Goal: Task Accomplishment & Management: Use online tool/utility

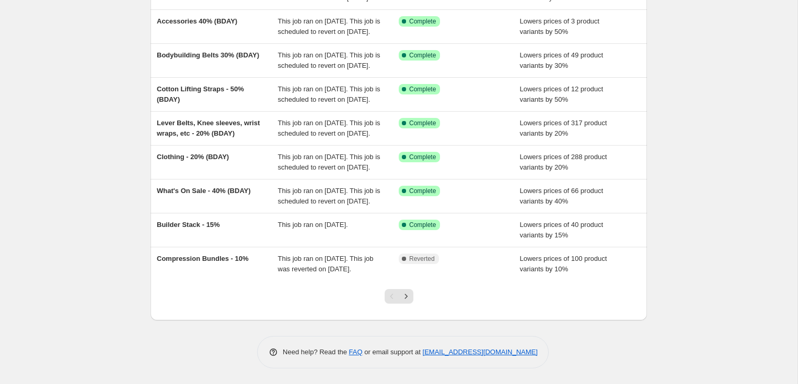
scroll to position [225, 0]
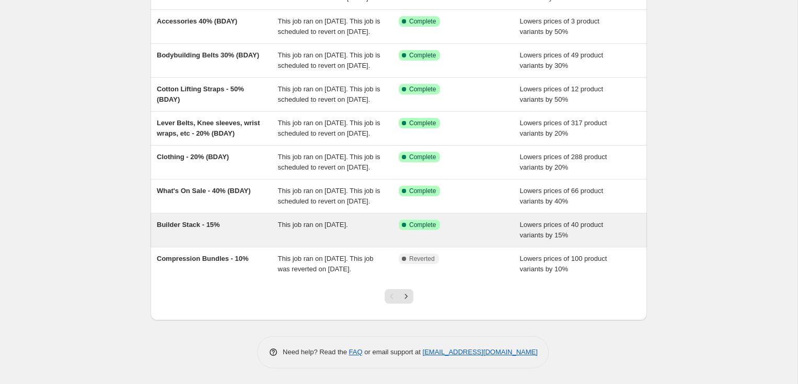
click at [221, 241] on div "Builder Stack - 15%" at bounding box center [217, 230] width 121 height 21
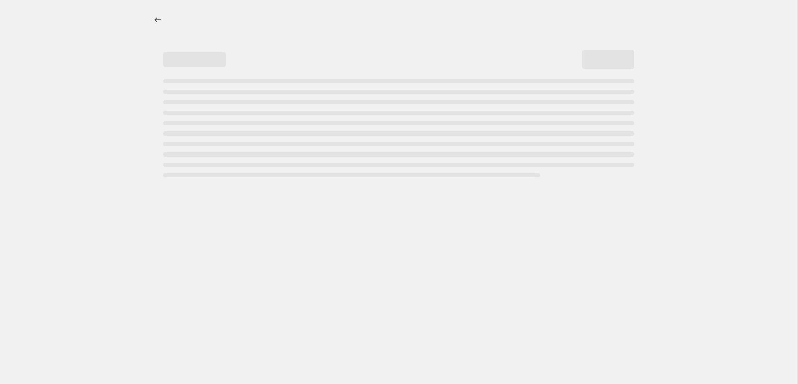
select select "percentage"
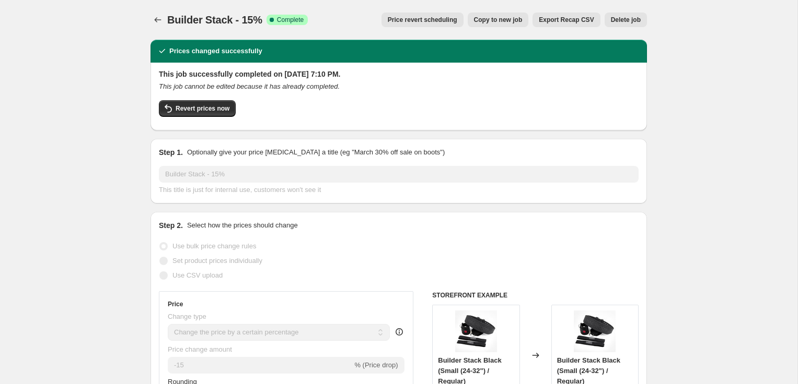
click at [629, 25] on button "Delete job" at bounding box center [625, 20] width 42 height 15
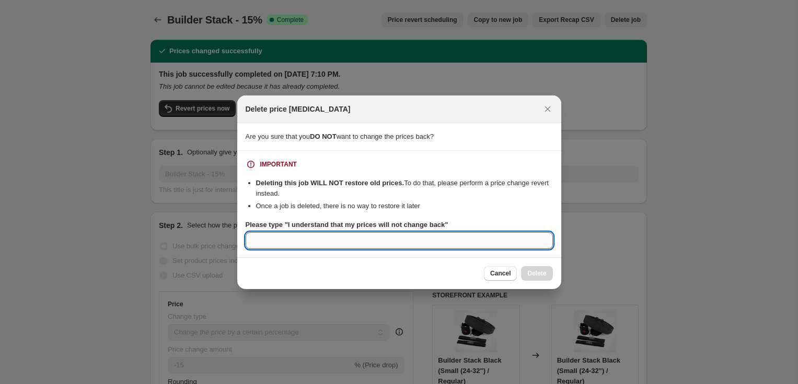
click at [409, 239] on input "Please type "I understand that my prices will not change back"" at bounding box center [398, 240] width 307 height 17
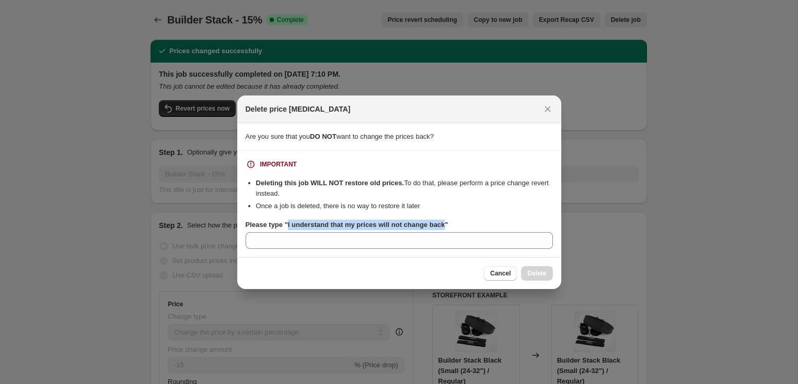
drag, startPoint x: 290, startPoint y: 226, endPoint x: 453, endPoint y: 221, distance: 163.5
click at [448, 221] on b "Please type "I understand that my prices will not change back"" at bounding box center [346, 225] width 203 height 8
copy b "I understand that my prices will not change back"
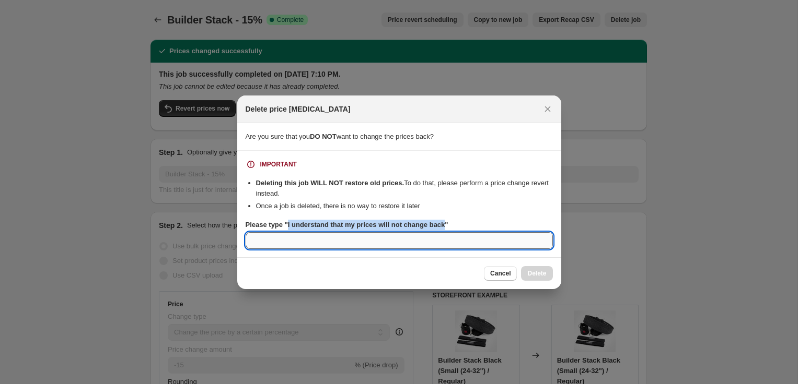
click at [373, 245] on input "Please type "I understand that my prices will not change back"" at bounding box center [398, 240] width 307 height 17
paste input "I understand that my prices will not change back"
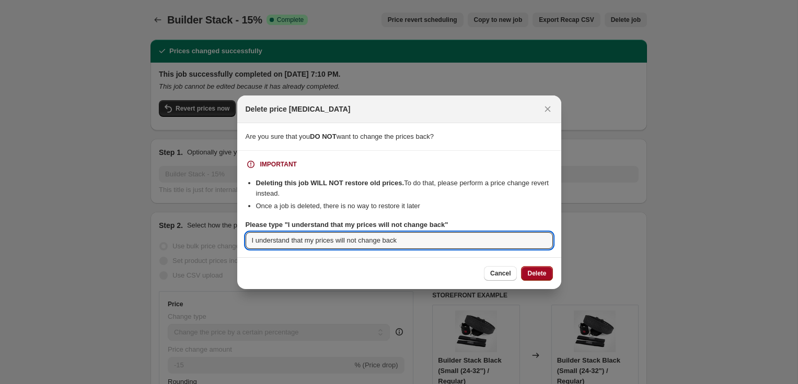
type input "I understand that my prices will not change back"
click at [529, 270] on span "Delete" at bounding box center [536, 273] width 19 height 8
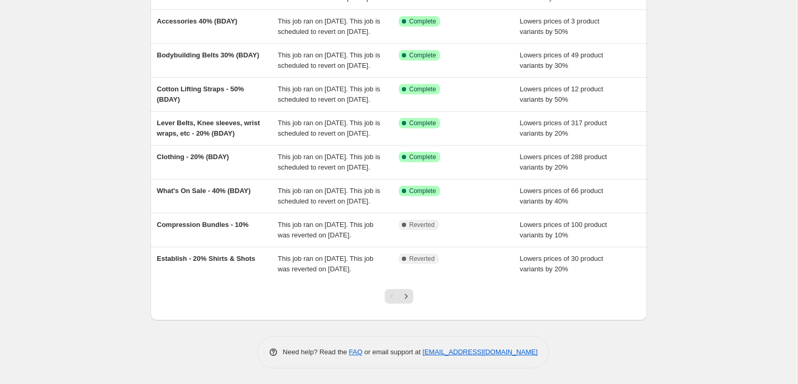
scroll to position [258, 0]
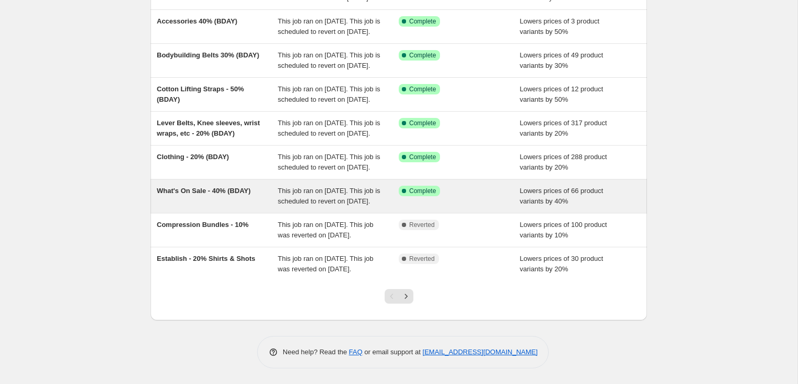
click at [218, 186] on div "What's On Sale - 40% (BDAY)" at bounding box center [217, 196] width 121 height 21
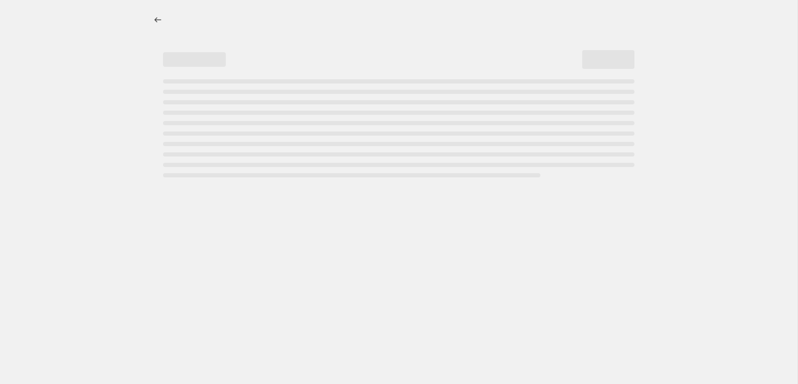
select select "percentage"
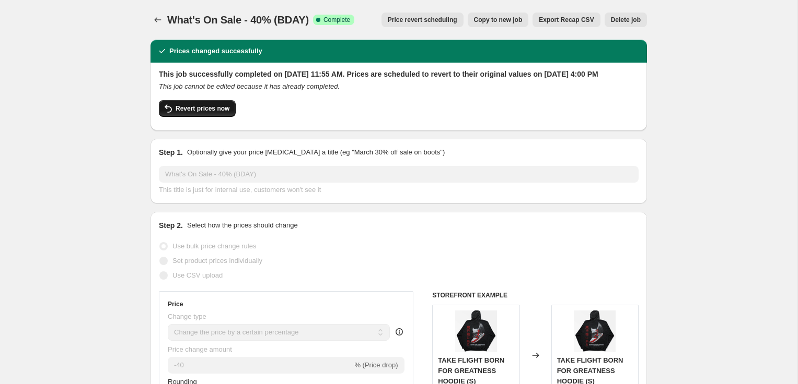
click at [222, 113] on span "Revert prices now" at bounding box center [202, 108] width 54 height 8
checkbox input "false"
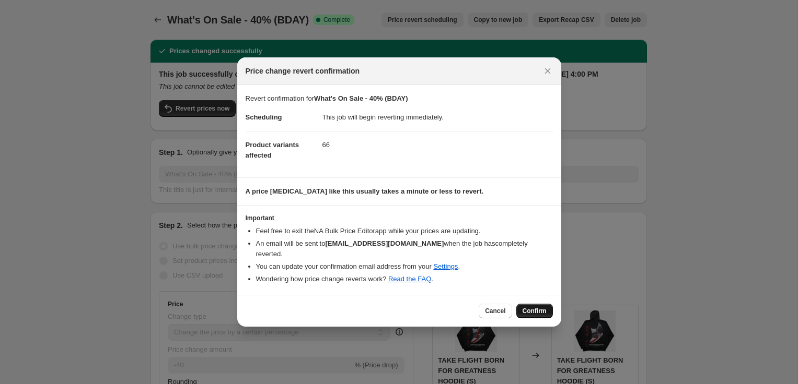
click at [534, 307] on span "Confirm" at bounding box center [534, 311] width 24 height 8
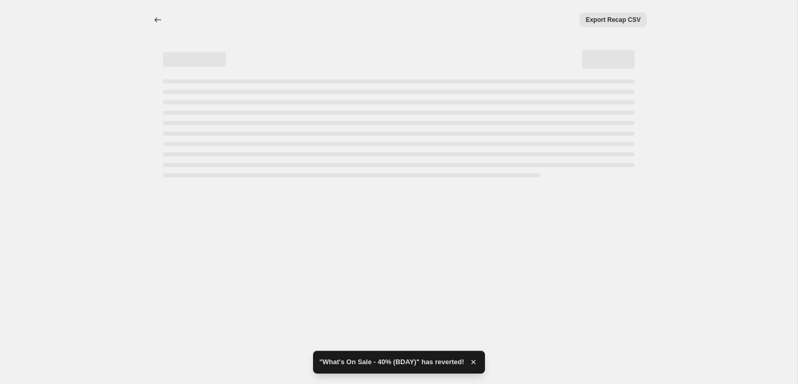
select select "percentage"
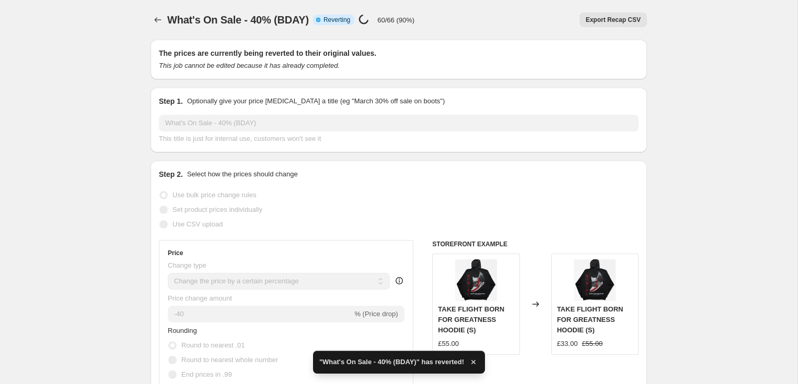
checkbox input "true"
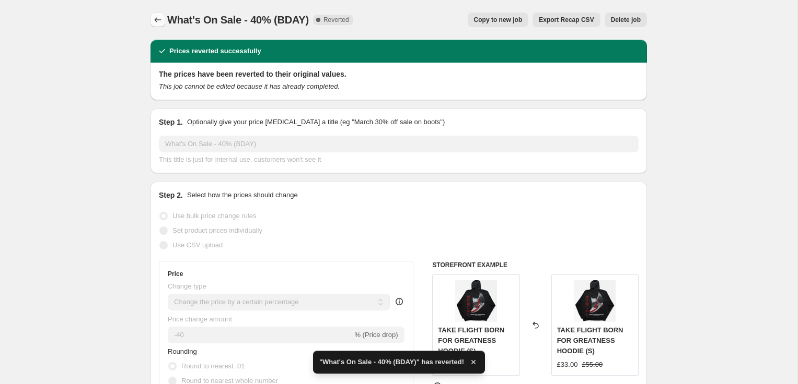
click at [154, 18] on icon "Price change jobs" at bounding box center [158, 20] width 10 height 10
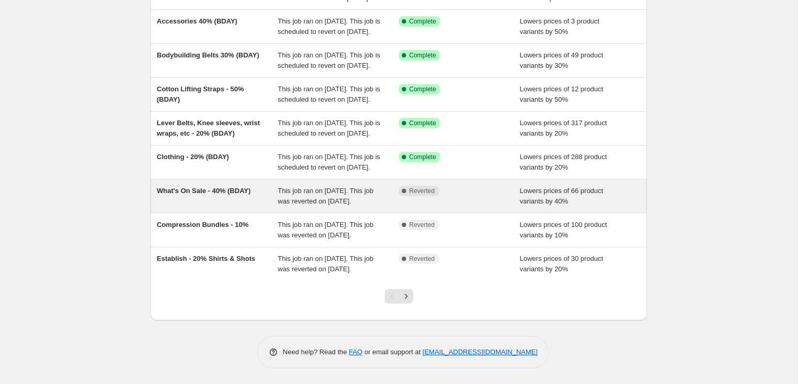
scroll to position [258, 0]
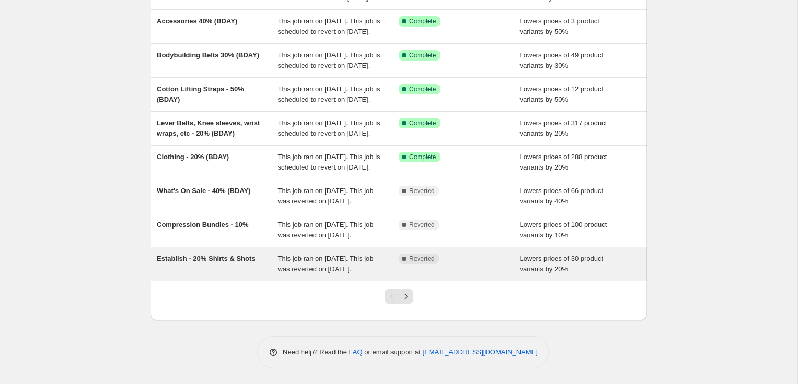
click at [240, 255] on span "Establish - 20% Shirts & Shots" at bounding box center [206, 259] width 99 height 8
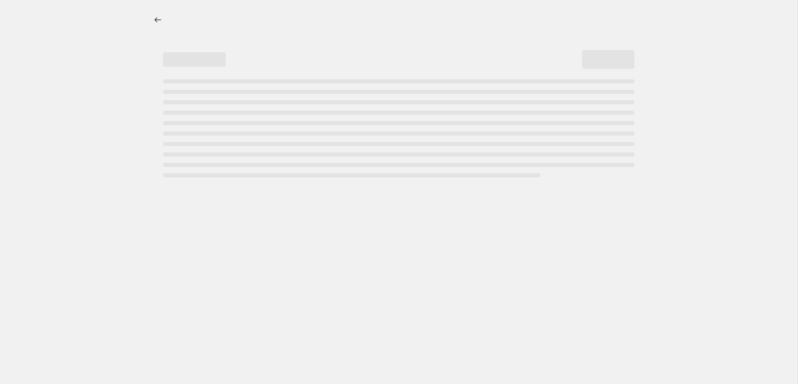
select select "percentage"
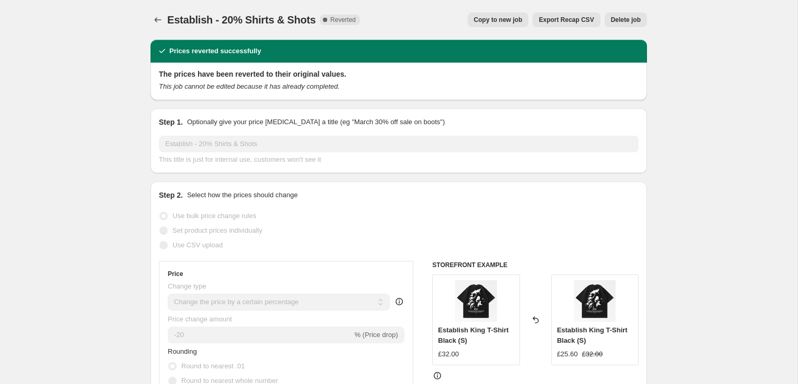
click at [499, 15] on button "Copy to new job" at bounding box center [497, 20] width 61 height 15
select select "percentage"
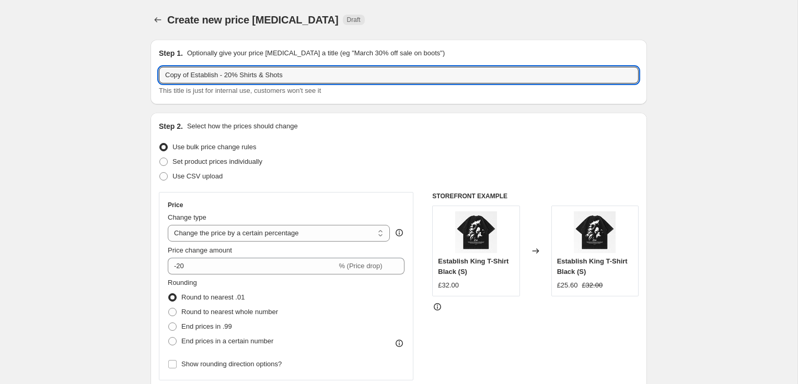
drag, startPoint x: 224, startPoint y: 75, endPoint x: 126, endPoint y: 75, distance: 98.2
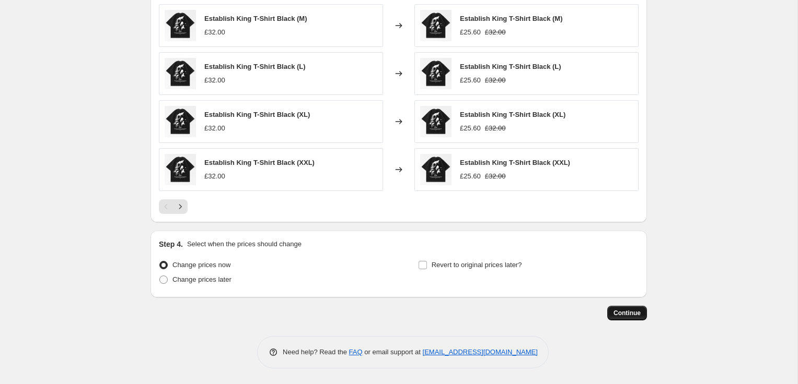
type input "what's on sale - 20% Shirts & Shots"
click at [624, 311] on span "Continue" at bounding box center [626, 313] width 27 height 8
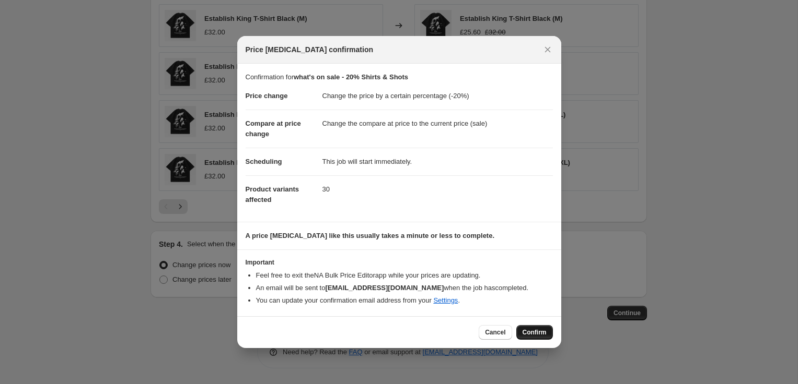
click at [532, 335] on span "Confirm" at bounding box center [534, 333] width 24 height 8
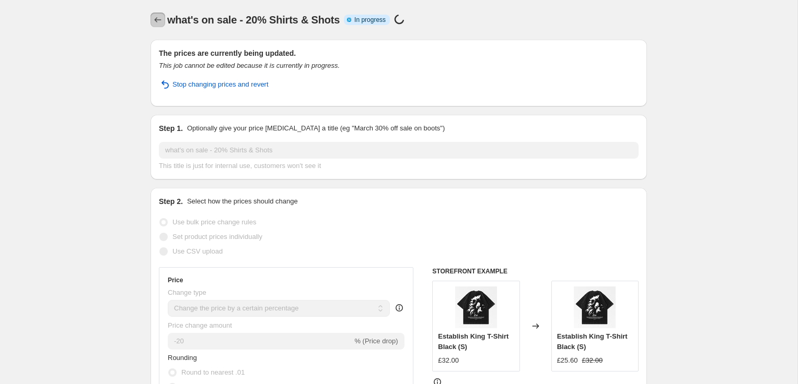
click at [157, 17] on icon "Price change jobs" at bounding box center [158, 20] width 10 height 10
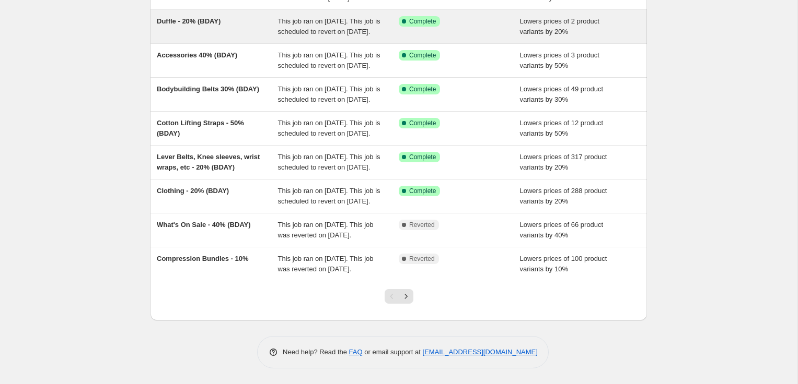
scroll to position [248, 0]
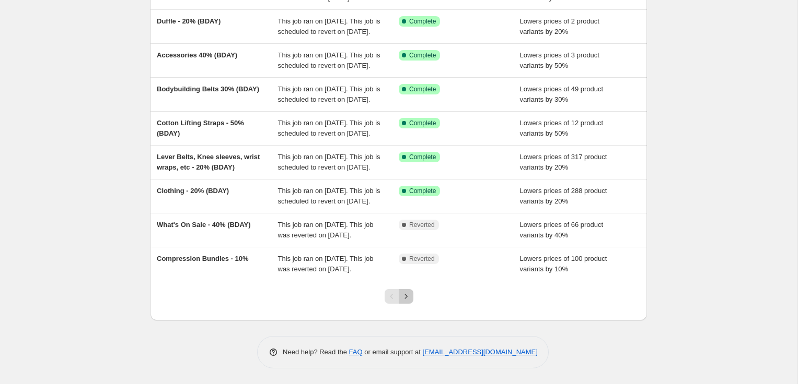
click at [409, 300] on icon "Next" at bounding box center [406, 296] width 10 height 10
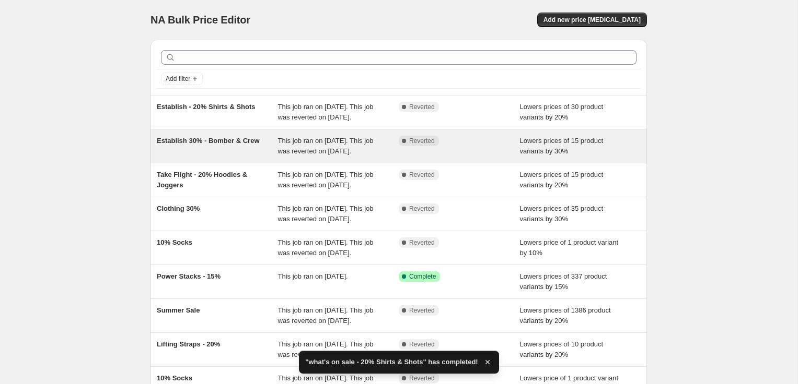
click at [226, 157] on div "Establish 30% - Bomber & Crew" at bounding box center [217, 146] width 121 height 21
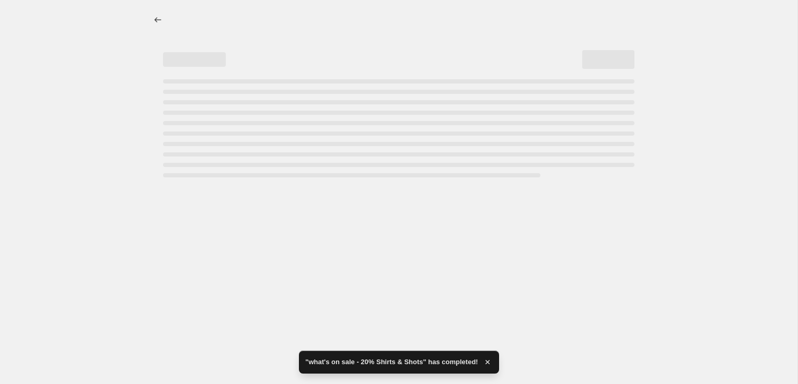
select select "percentage"
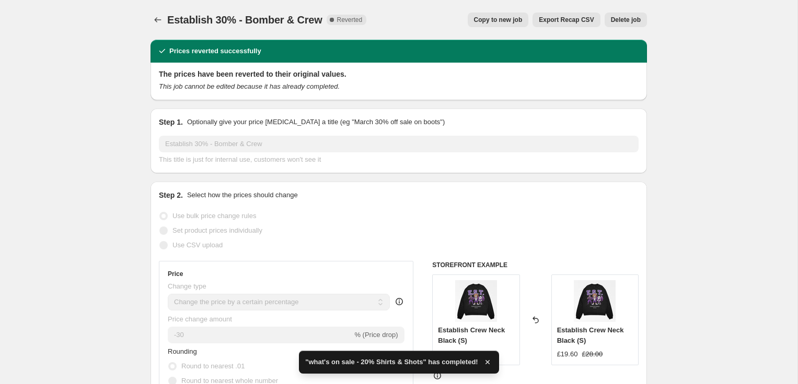
click at [499, 19] on span "Copy to new job" at bounding box center [498, 20] width 49 height 8
select select "percentage"
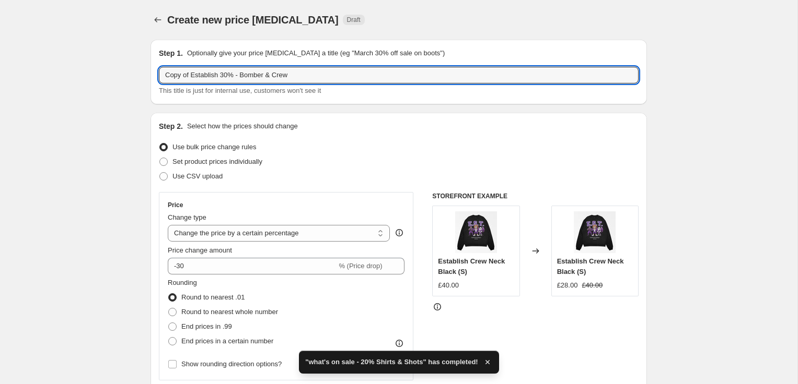
drag, startPoint x: 191, startPoint y: 74, endPoint x: 155, endPoint y: 74, distance: 36.6
click at [155, 74] on div "Step 1. Optionally give your price change job a title (eg "March 30% off sale o…" at bounding box center [398, 72] width 496 height 65
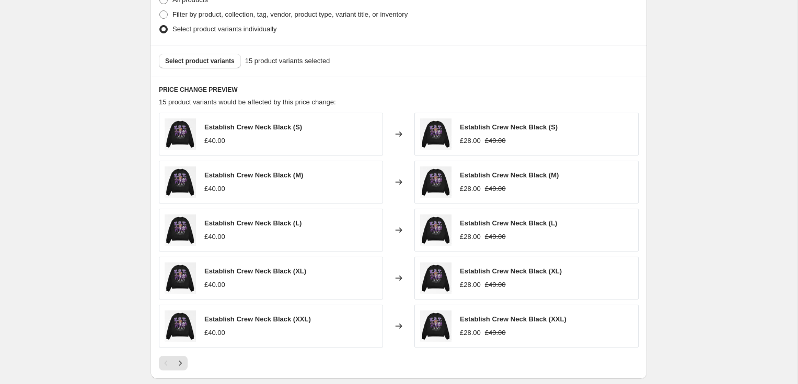
scroll to position [692, 0]
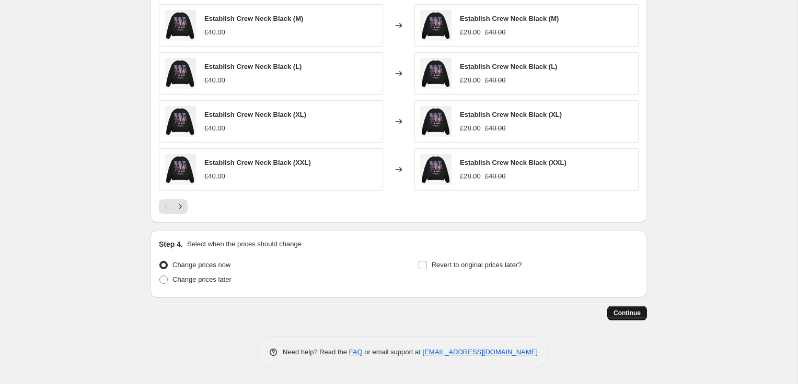
type input "what's on sale - Establish 30% - Bomber & Crew"
click at [632, 310] on span "Continue" at bounding box center [626, 313] width 27 height 8
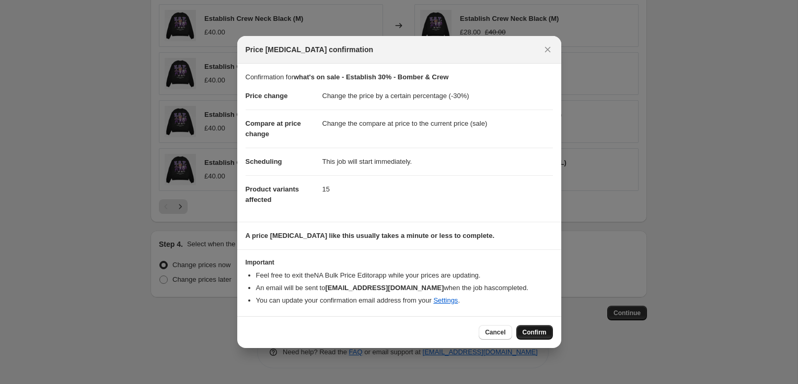
click at [536, 329] on span "Confirm" at bounding box center [534, 333] width 24 height 8
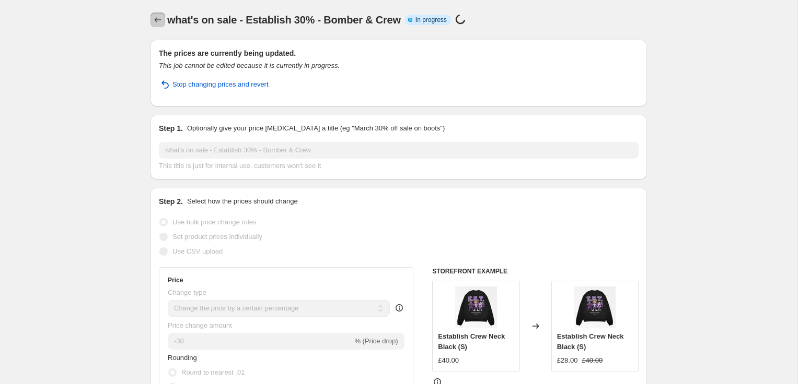
click at [160, 18] on icon "Price change jobs" at bounding box center [158, 20] width 10 height 10
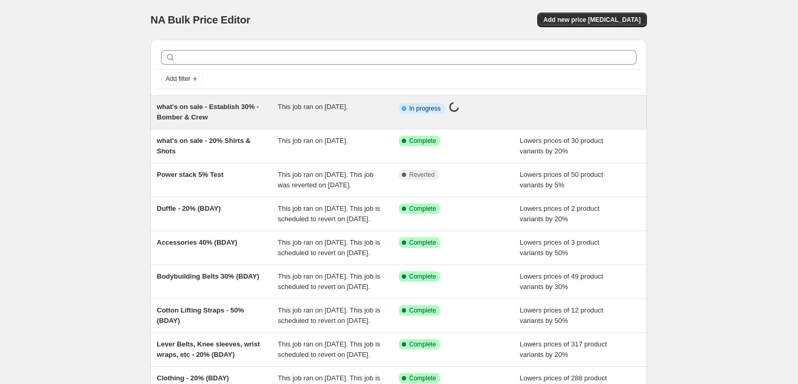
scroll to position [237, 0]
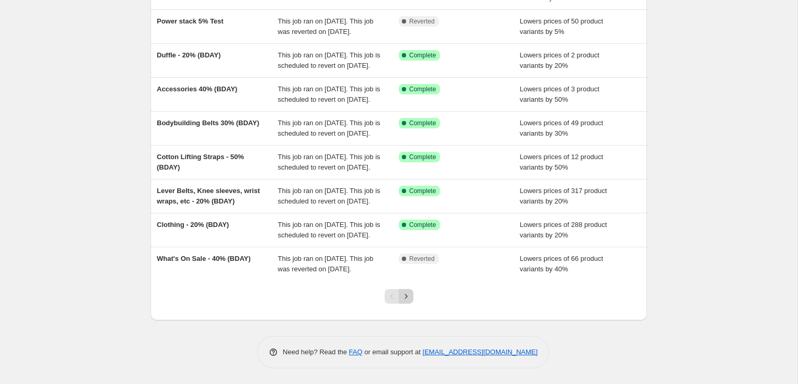
click at [411, 301] on button "Next" at bounding box center [406, 296] width 15 height 15
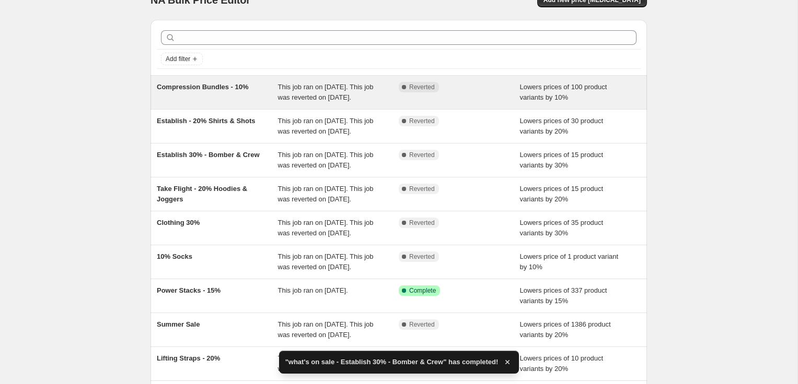
scroll to position [24, 0]
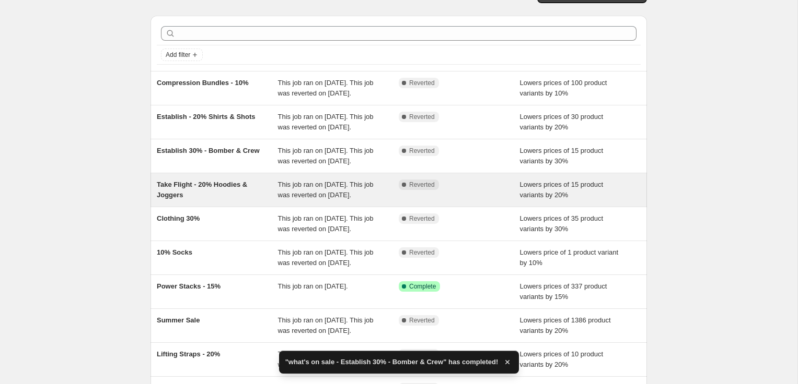
click at [239, 201] on div "Take Flight - 20% Hoodies & Joggers" at bounding box center [217, 190] width 121 height 21
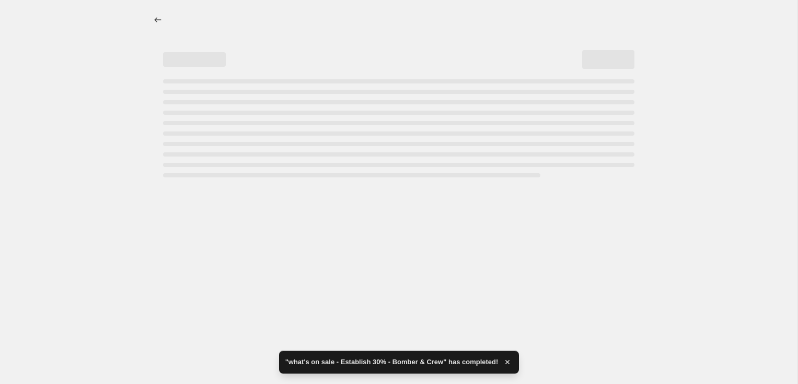
select select "percentage"
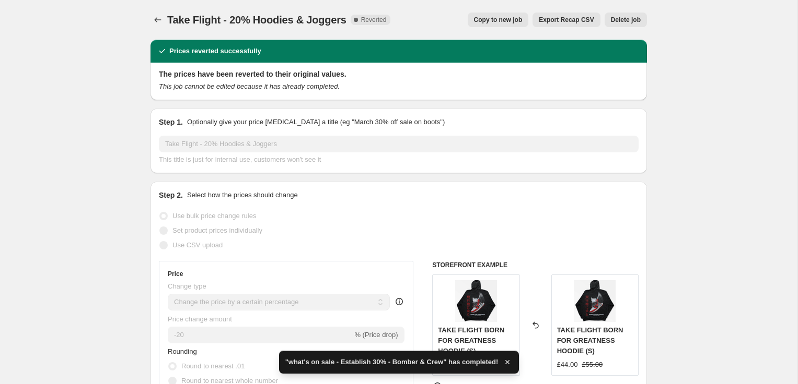
click at [487, 20] on span "Copy to new job" at bounding box center [498, 20] width 49 height 8
select select "percentage"
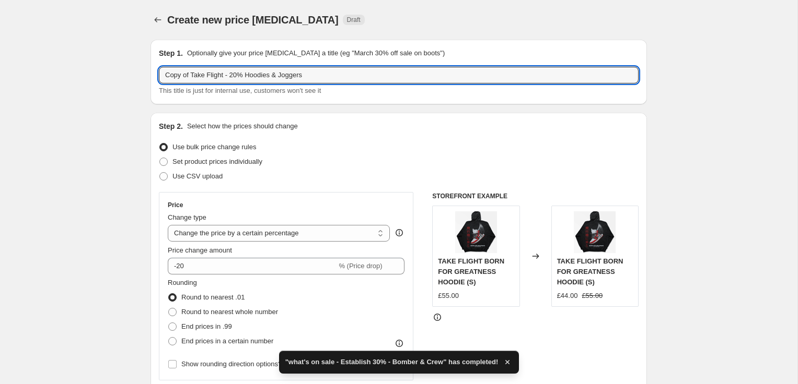
drag, startPoint x: 193, startPoint y: 76, endPoint x: 154, endPoint y: 75, distance: 39.2
click at [154, 75] on div "Step 1. Optionally give your price change job a title (eg "March 30% off sale o…" at bounding box center [398, 72] width 496 height 65
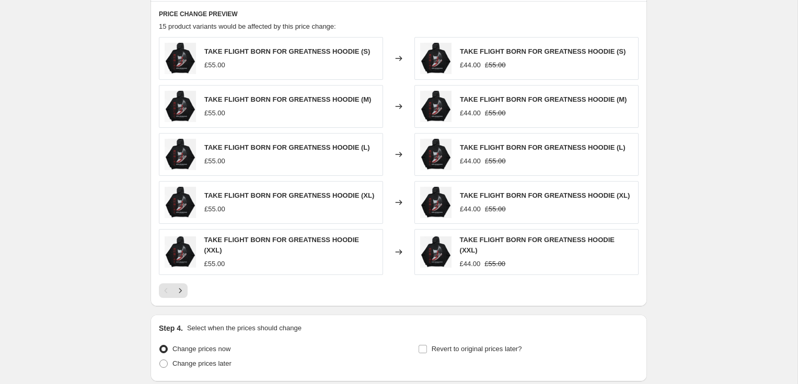
scroll to position [695, 0]
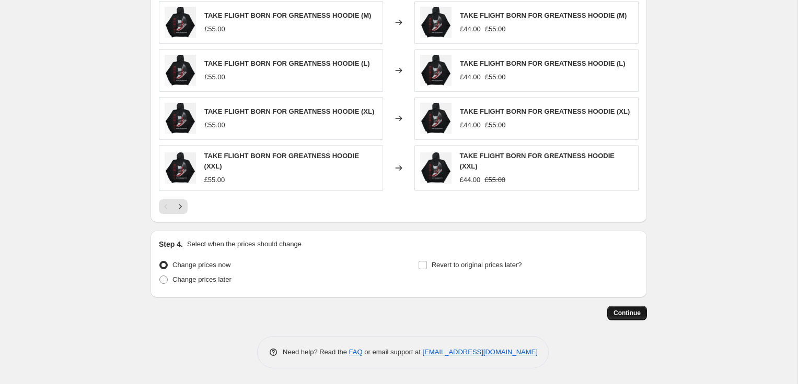
type input "what's on sale Take Flight - 20% Hoodies & Joggers"
click at [629, 314] on span "Continue" at bounding box center [626, 313] width 27 height 8
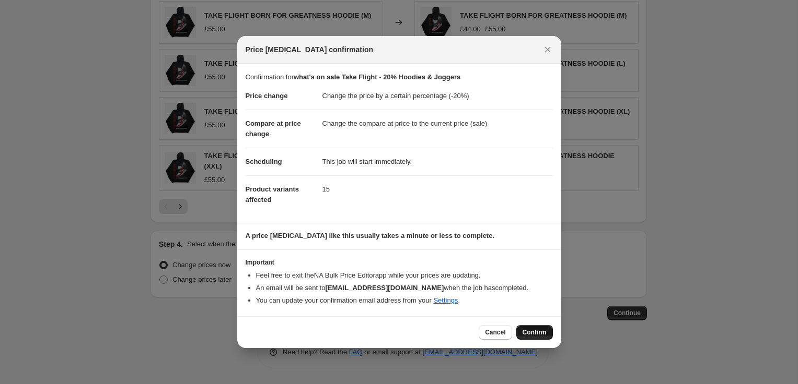
click at [531, 333] on span "Confirm" at bounding box center [534, 333] width 24 height 8
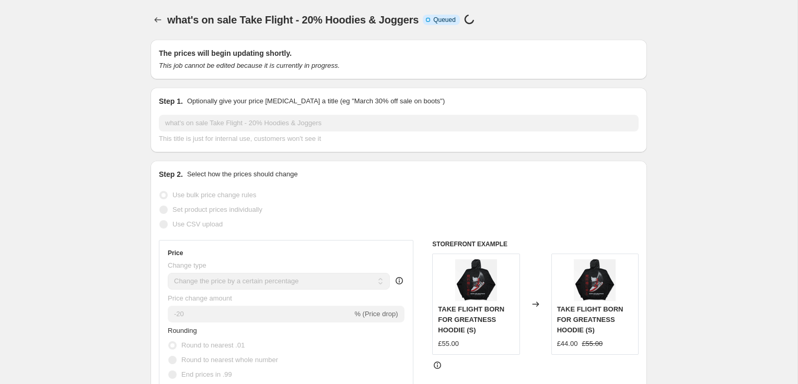
select select "percentage"
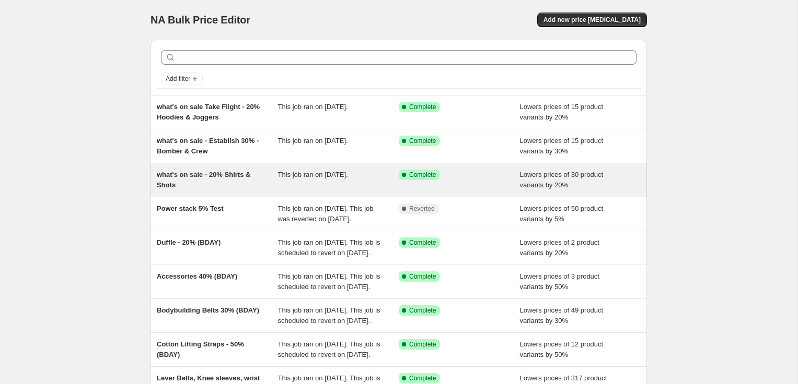
click at [222, 179] on div "what's on sale - 20% Shirts & Shots" at bounding box center [217, 180] width 121 height 21
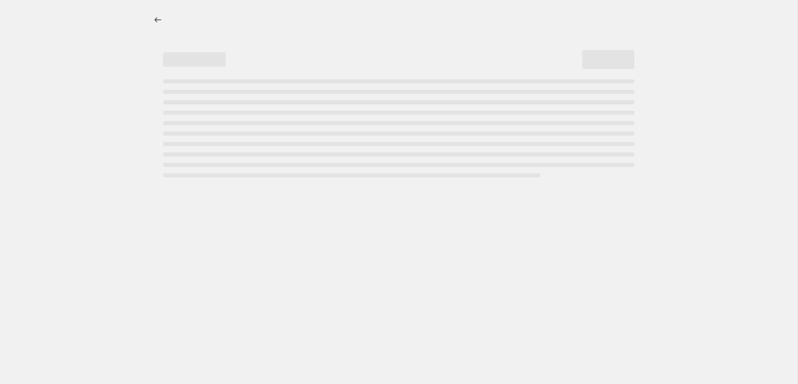
select select "percentage"
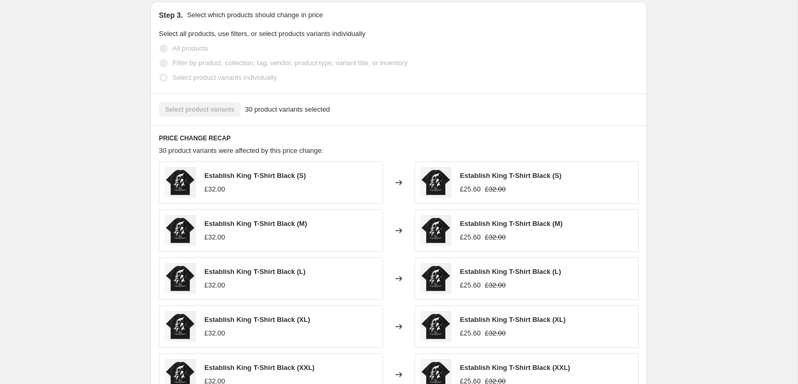
scroll to position [768, 0]
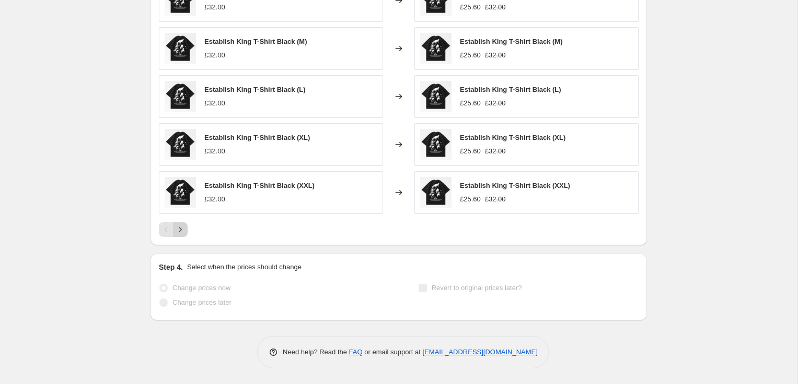
click at [182, 228] on icon "Next" at bounding box center [180, 230] width 10 height 10
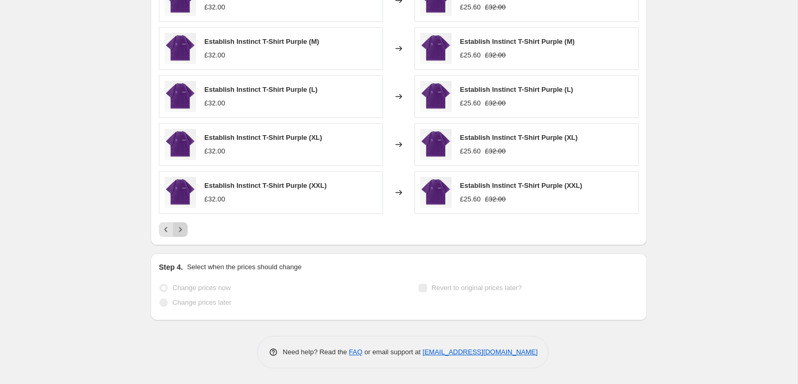
click at [181, 229] on icon "Next" at bounding box center [180, 230] width 10 height 10
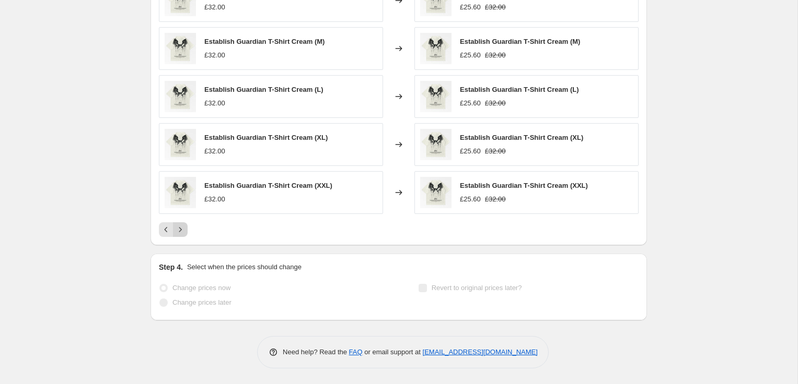
click at [181, 229] on icon "Next" at bounding box center [180, 230] width 10 height 10
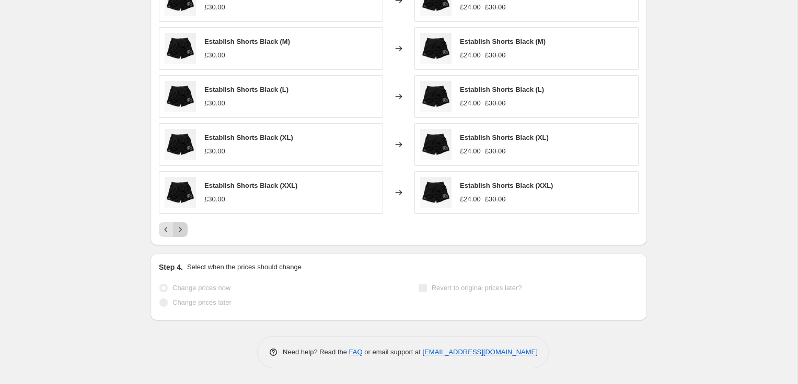
click at [181, 229] on icon "Next" at bounding box center [180, 230] width 10 height 10
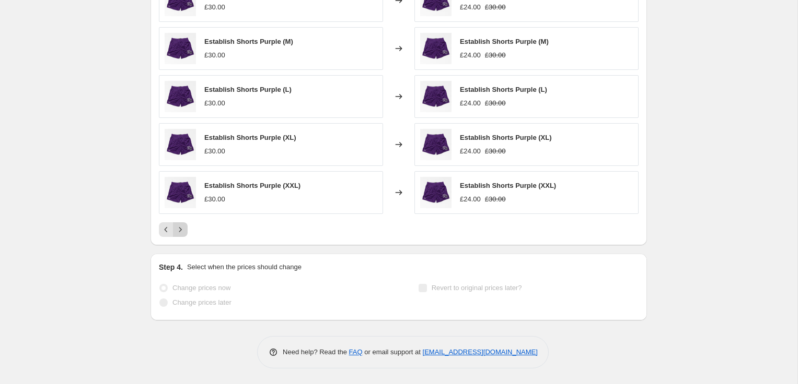
click at [183, 229] on icon "Next" at bounding box center [180, 230] width 10 height 10
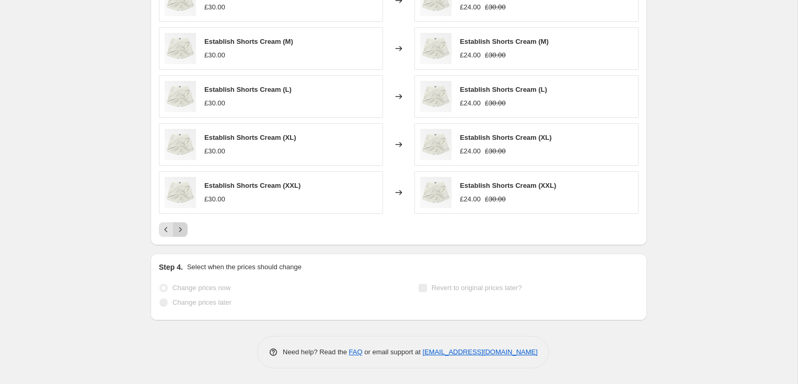
click at [183, 229] on div "Pagination" at bounding box center [180, 229] width 15 height 15
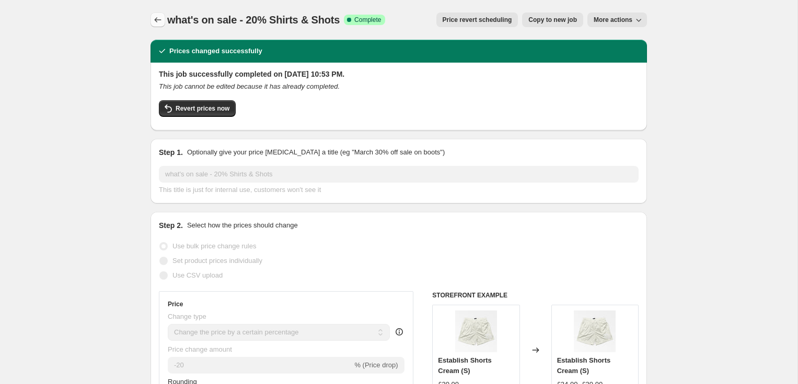
click at [157, 17] on icon "Price change jobs" at bounding box center [158, 20] width 10 height 10
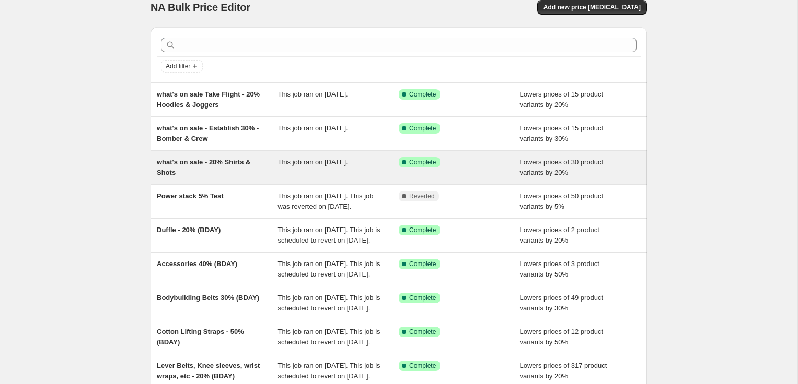
scroll to position [227, 0]
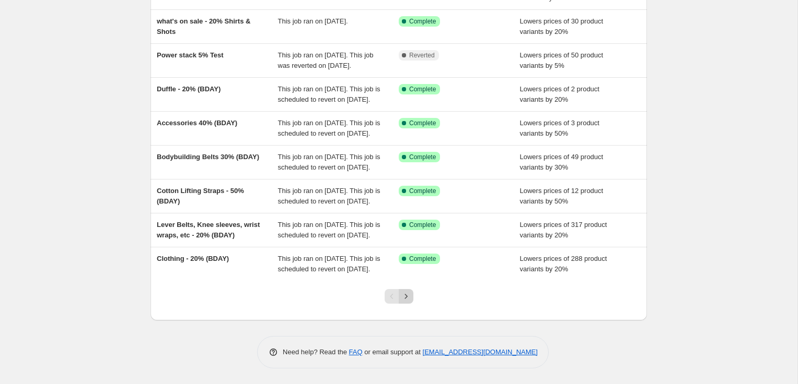
click at [408, 295] on icon "Next" at bounding box center [406, 296] width 10 height 10
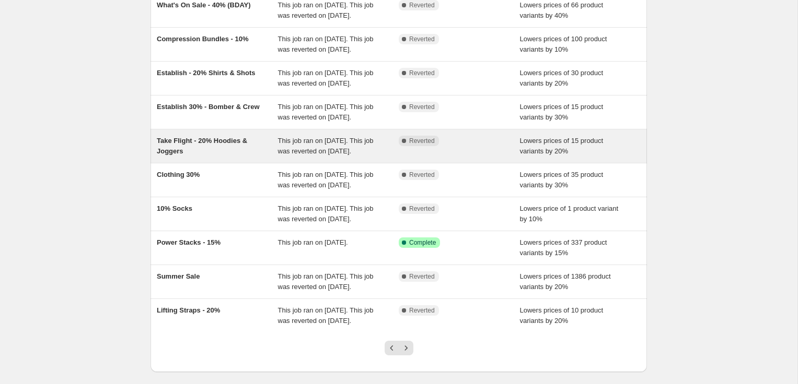
scroll to position [104, 0]
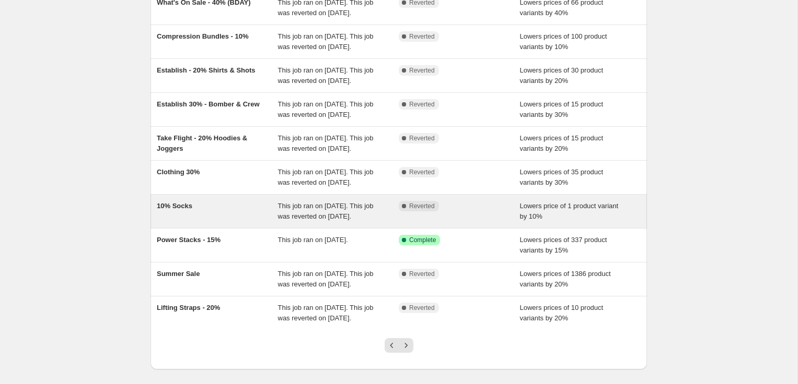
click at [199, 222] on div "10% Socks" at bounding box center [217, 211] width 121 height 21
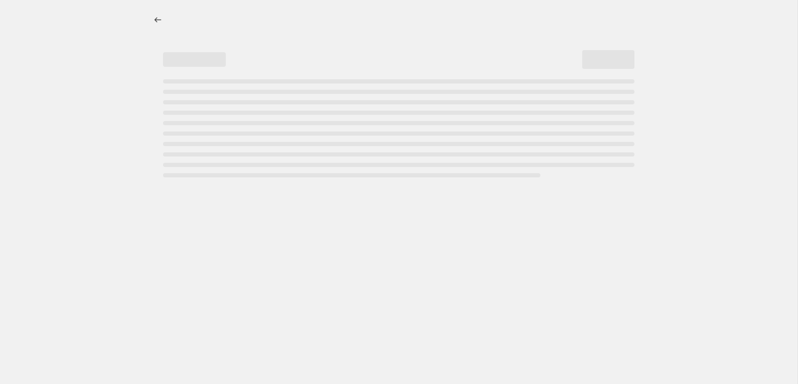
select select "percentage"
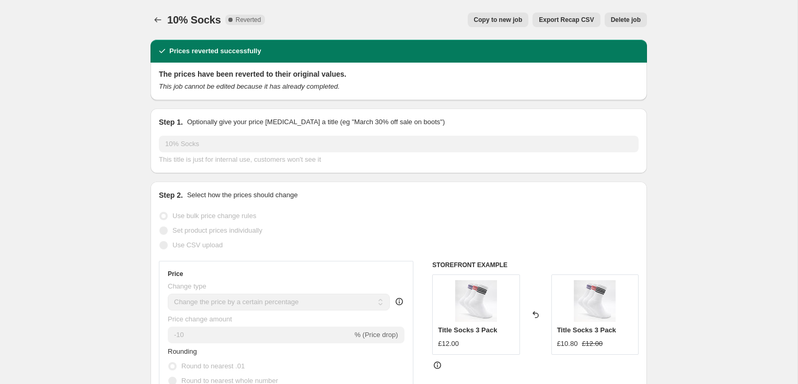
click at [490, 21] on span "Copy to new job" at bounding box center [498, 20] width 49 height 8
select select "percentage"
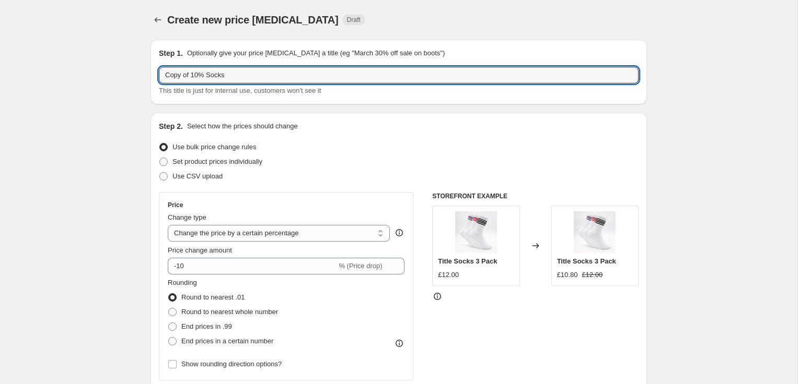
drag, startPoint x: 194, startPoint y: 77, endPoint x: 129, endPoint y: 65, distance: 66.3
click at [182, 75] on input "whatts on sale - 10% Socks" at bounding box center [398, 75] width 479 height 17
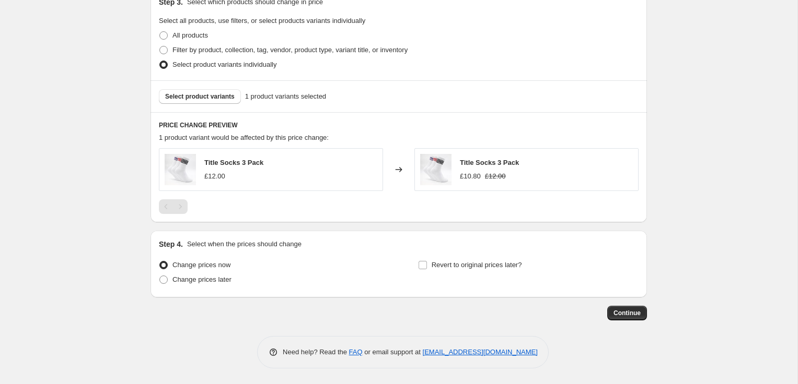
type input "whats on sale - 10% Socks"
click at [628, 313] on span "Continue" at bounding box center [626, 313] width 27 height 8
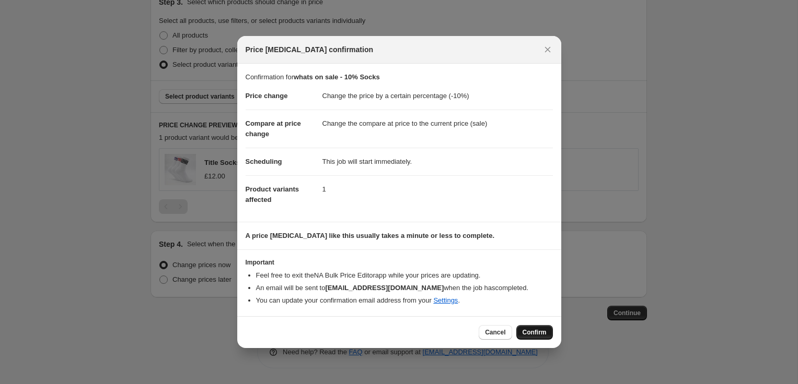
click at [527, 332] on span "Confirm" at bounding box center [534, 333] width 24 height 8
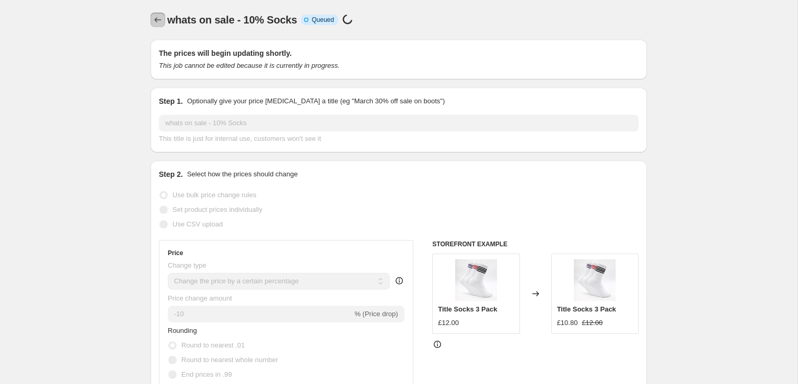
click at [154, 20] on icon "Price change jobs" at bounding box center [158, 20] width 10 height 10
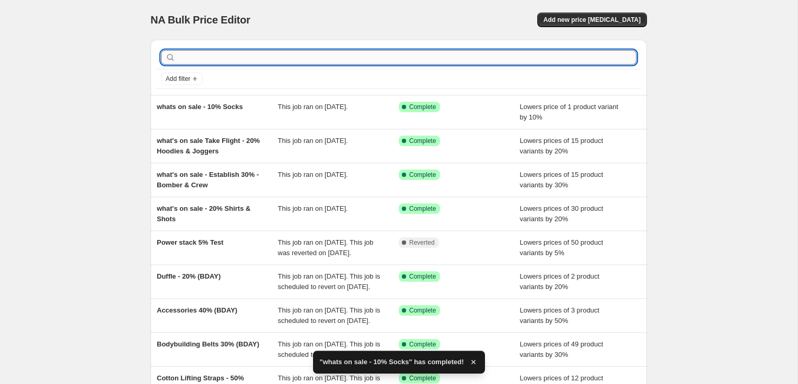
click at [277, 57] on input "text" at bounding box center [407, 57] width 459 height 15
type input "take flight"
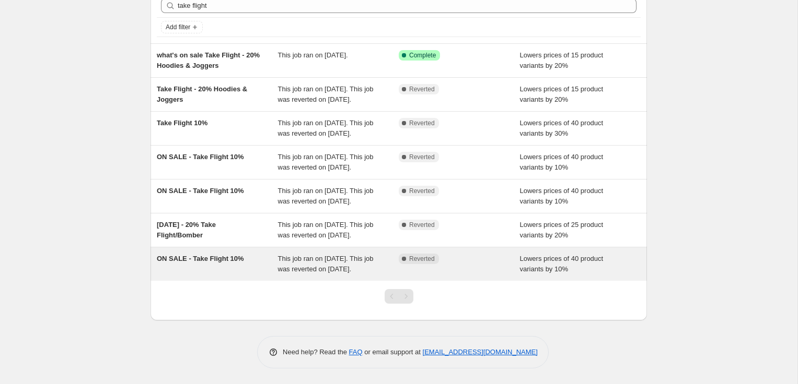
scroll to position [62, 0]
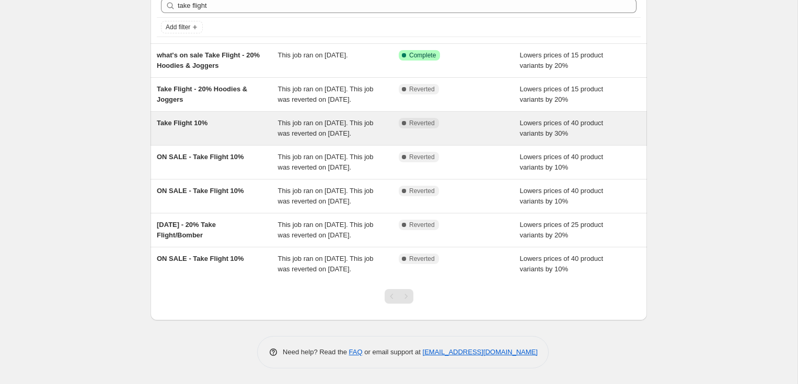
click at [233, 134] on div "Take Flight 10%" at bounding box center [217, 128] width 121 height 21
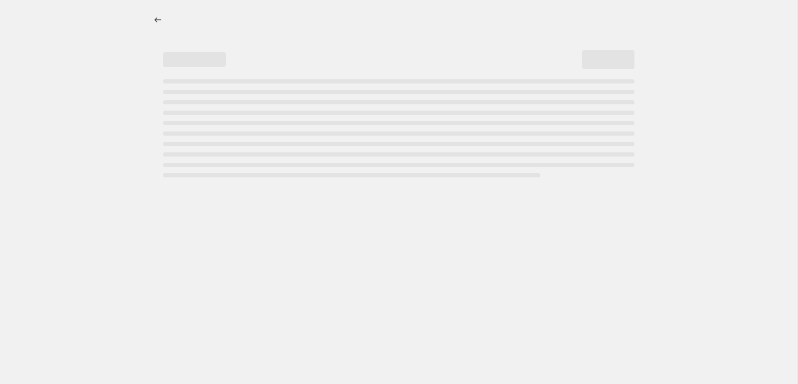
select select "percentage"
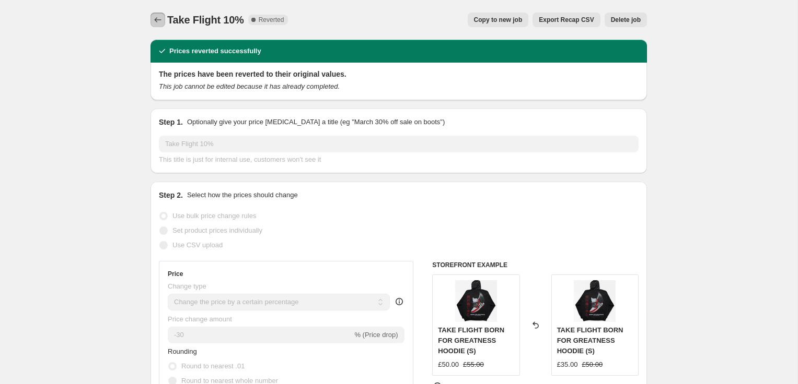
click at [158, 21] on icon "Price change jobs" at bounding box center [158, 20] width 10 height 10
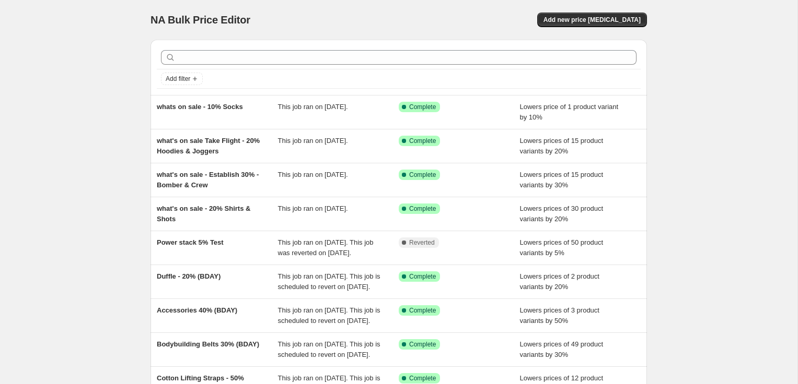
click at [230, 65] on div at bounding box center [399, 57] width 484 height 23
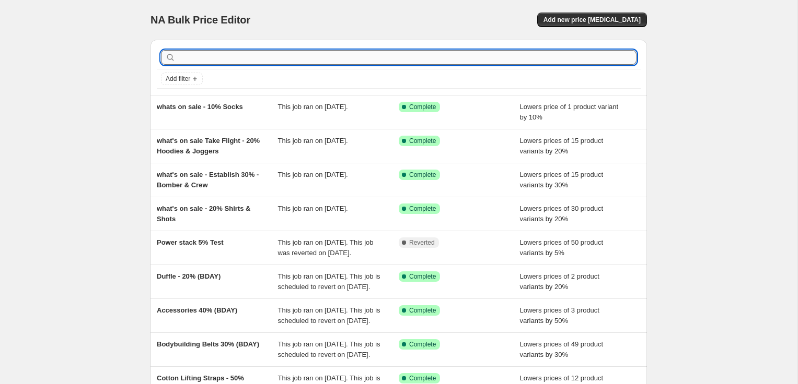
click at [228, 63] on input "text" at bounding box center [407, 57] width 459 height 15
type input "30"
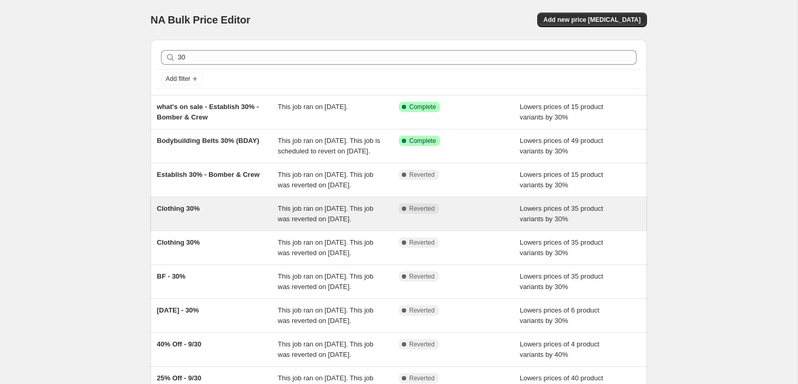
click at [220, 225] on div "Clothing 30%" at bounding box center [217, 214] width 121 height 21
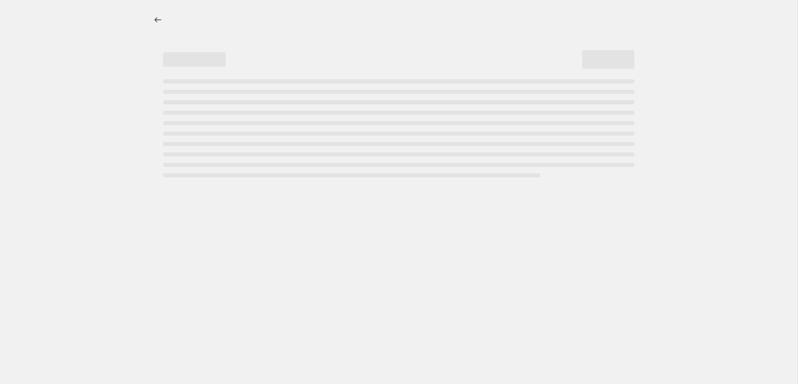
select select "percentage"
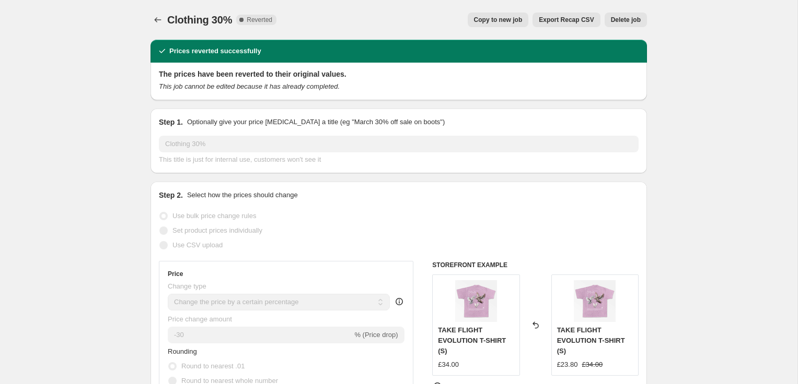
click at [491, 24] on span "Copy to new job" at bounding box center [498, 20] width 49 height 8
select select "percentage"
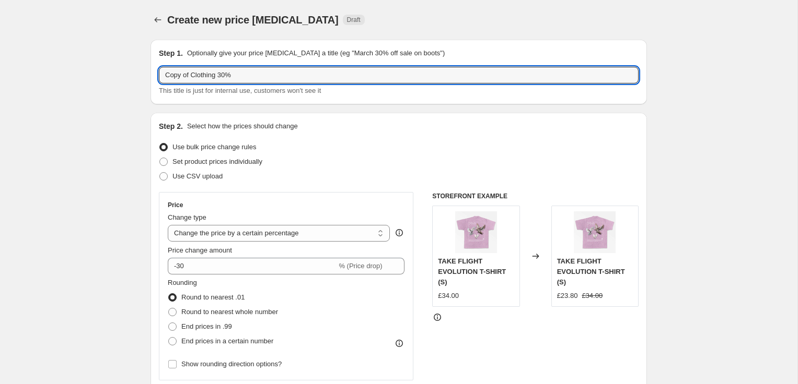
drag, startPoint x: 222, startPoint y: 78, endPoint x: 113, endPoint y: 73, distance: 109.3
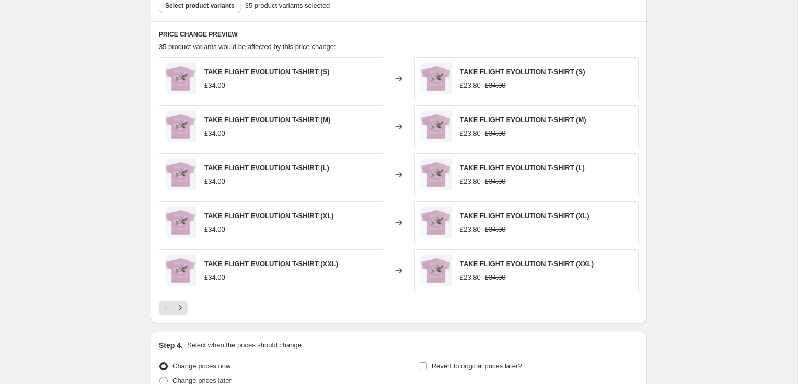
scroll to position [692, 0]
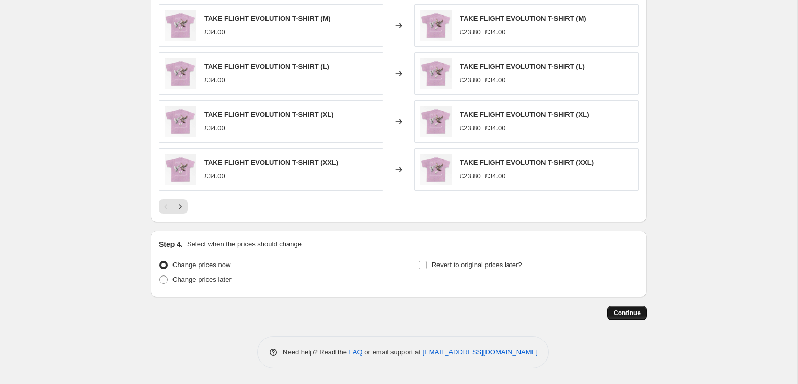
type input "whats on sale take flight 30%"
click at [630, 317] on span "Continue" at bounding box center [626, 313] width 27 height 8
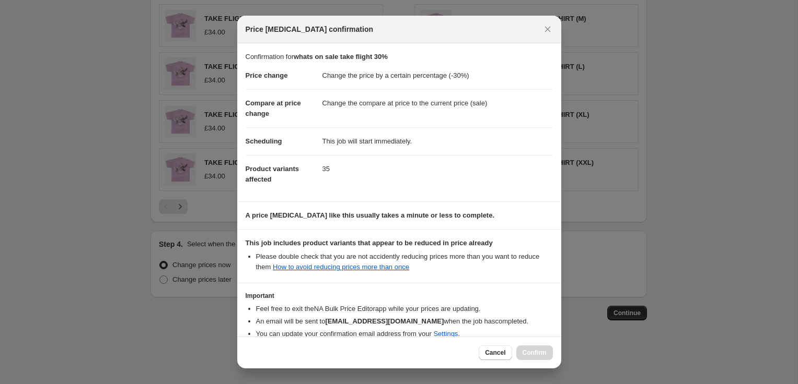
scroll to position [55, 0]
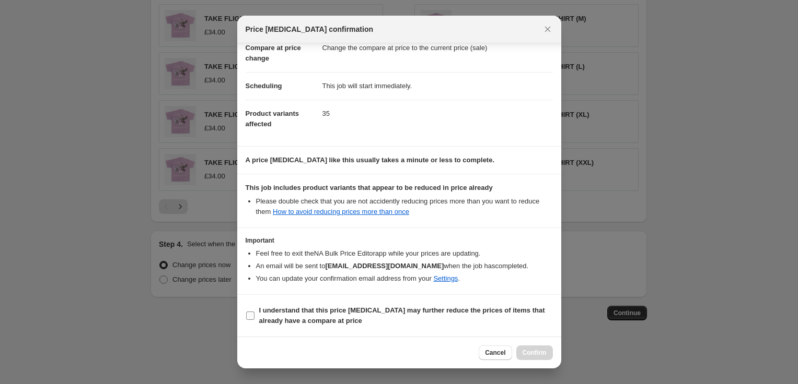
click at [335, 314] on span "I understand that this price change job may further reduce the prices of items …" at bounding box center [406, 316] width 294 height 21
click at [254, 314] on input "I understand that this price change job may further reduce the prices of items …" at bounding box center [250, 316] width 8 height 8
checkbox input "true"
click at [534, 354] on span "Confirm" at bounding box center [534, 353] width 24 height 8
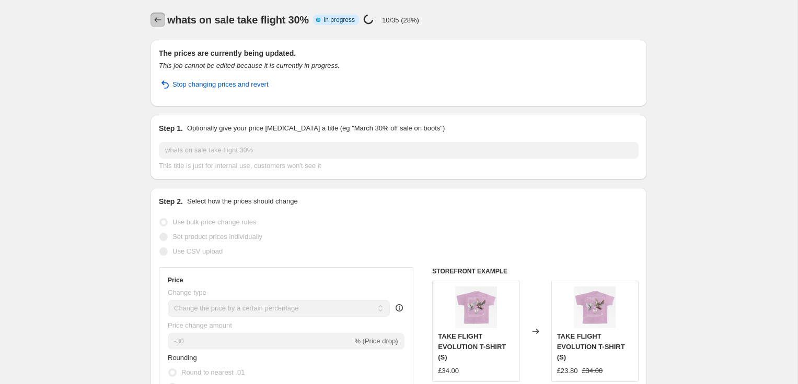
click at [155, 26] on button "Price change jobs" at bounding box center [157, 20] width 15 height 15
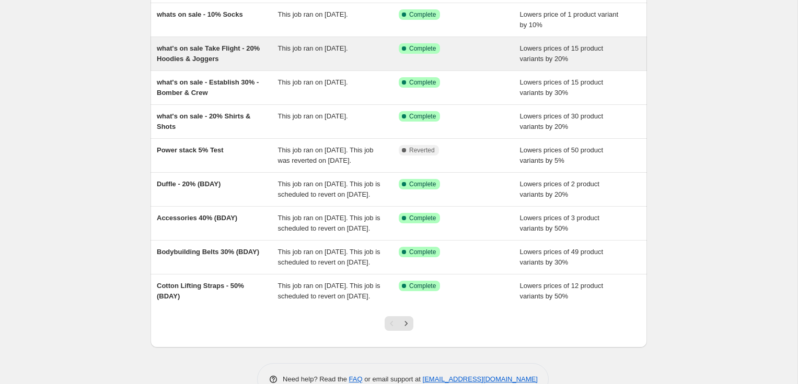
scroll to position [137, 0]
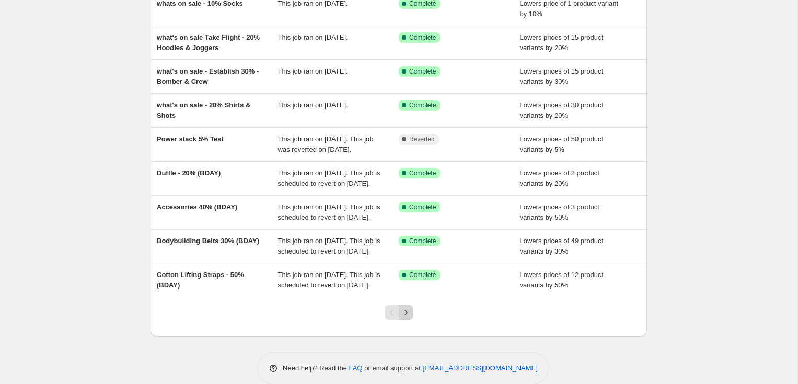
click at [407, 318] on icon "Next" at bounding box center [406, 313] width 10 height 10
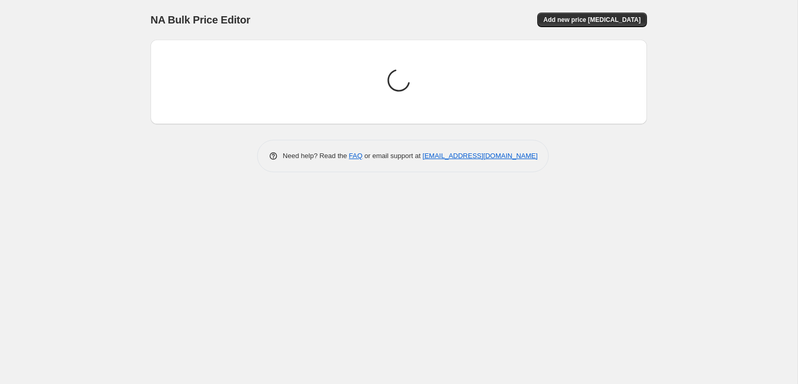
scroll to position [0, 0]
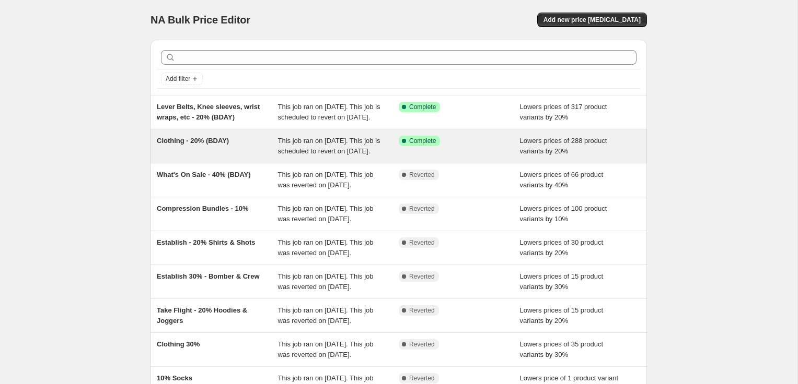
click at [217, 145] on span "Clothing - 20% (BDAY)" at bounding box center [193, 141] width 72 height 8
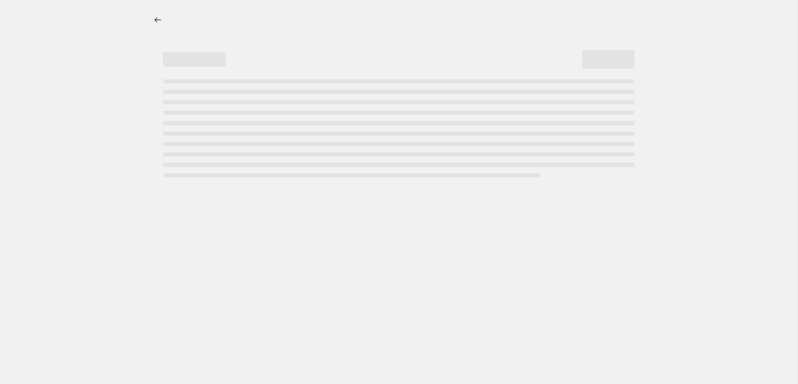
select select "percentage"
select select "collection"
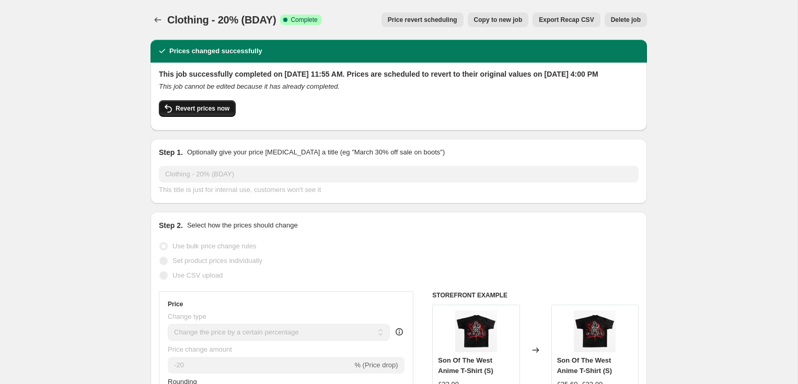
click at [210, 113] on span "Revert prices now" at bounding box center [202, 108] width 54 height 8
checkbox input "false"
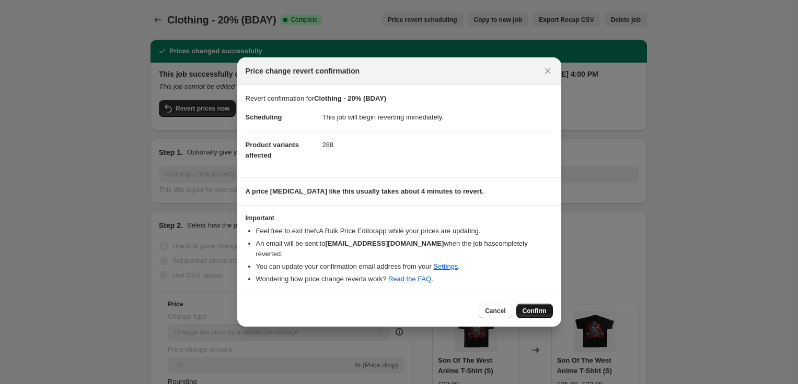
click at [530, 307] on span "Confirm" at bounding box center [534, 311] width 24 height 8
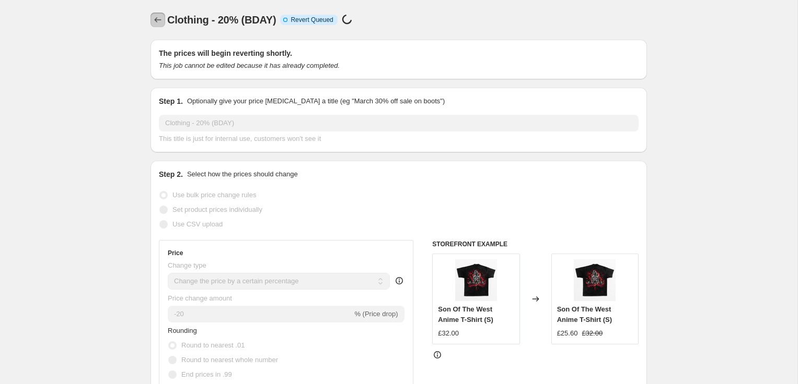
click at [155, 22] on icon "Price change jobs" at bounding box center [158, 20] width 10 height 10
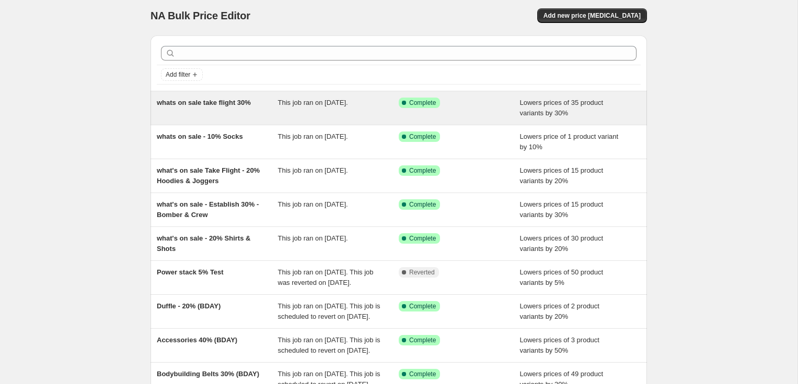
scroll to position [206, 0]
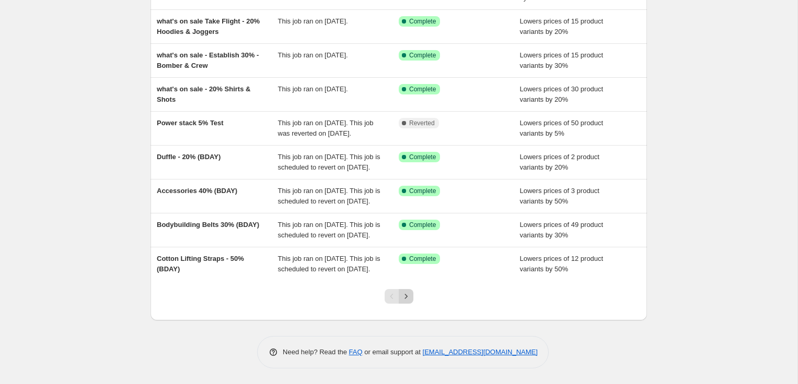
click at [406, 297] on icon "Next" at bounding box center [405, 296] width 3 height 5
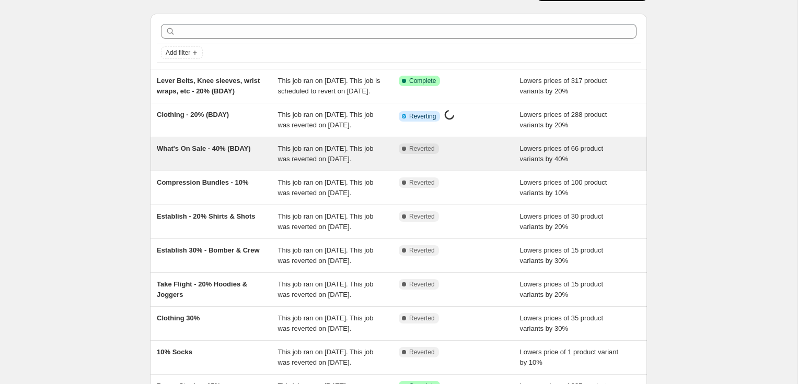
scroll to position [33, 0]
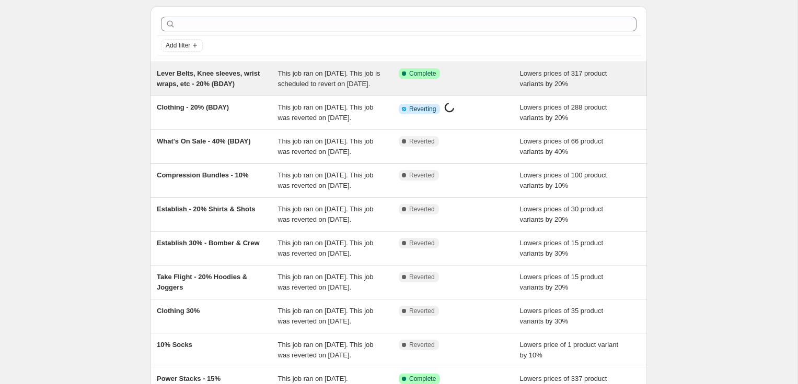
click at [194, 80] on span "Lever Belts, Knee sleeves, wrist wraps, etc - 20% (BDAY)" at bounding box center [208, 78] width 103 height 18
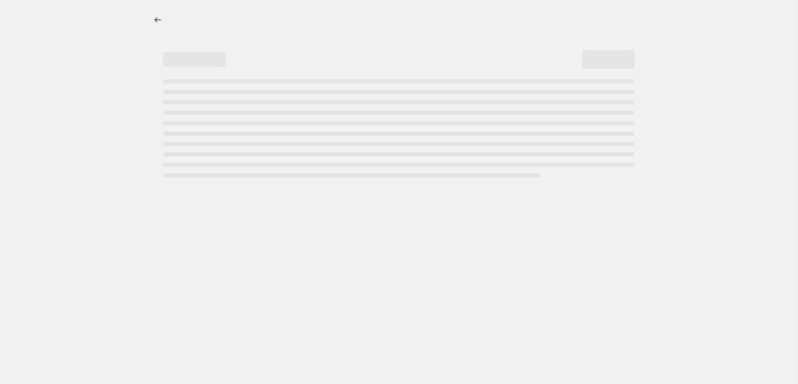
select select "percentage"
select select "collection"
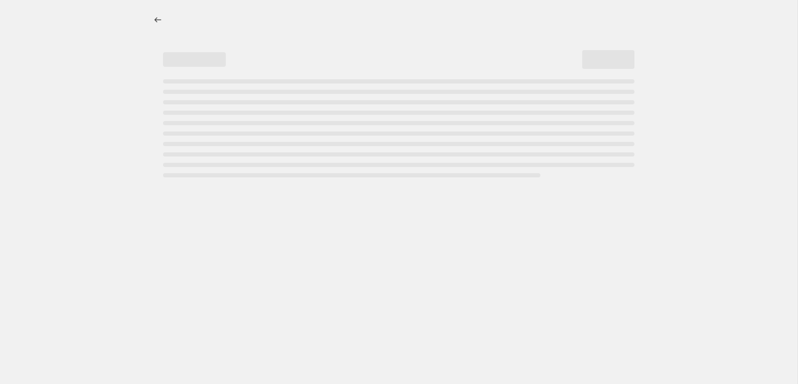
select select "collection"
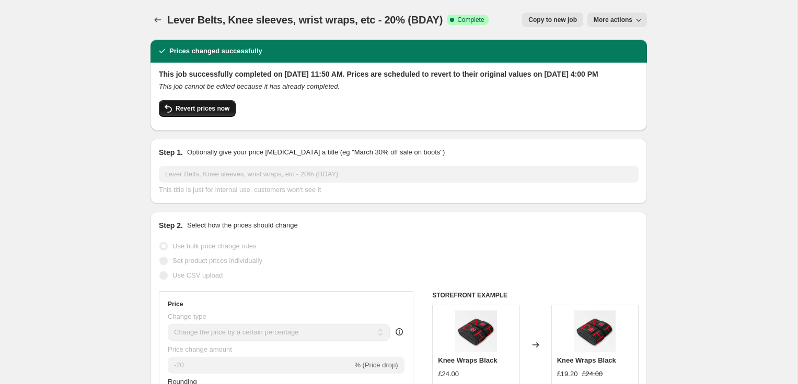
click at [210, 113] on span "Revert prices now" at bounding box center [202, 108] width 54 height 8
checkbox input "false"
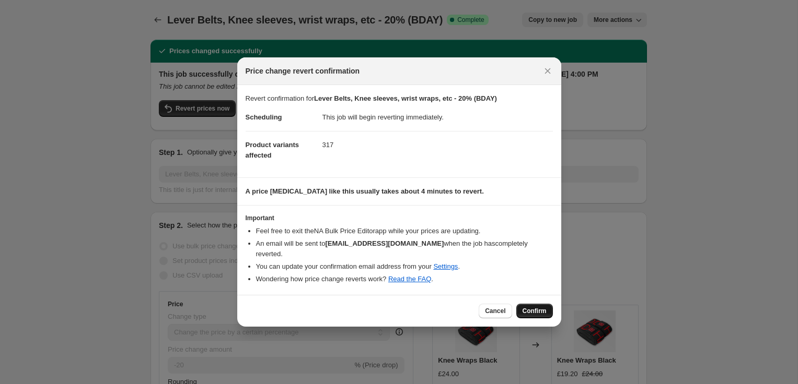
click at [538, 307] on span "Confirm" at bounding box center [534, 311] width 24 height 8
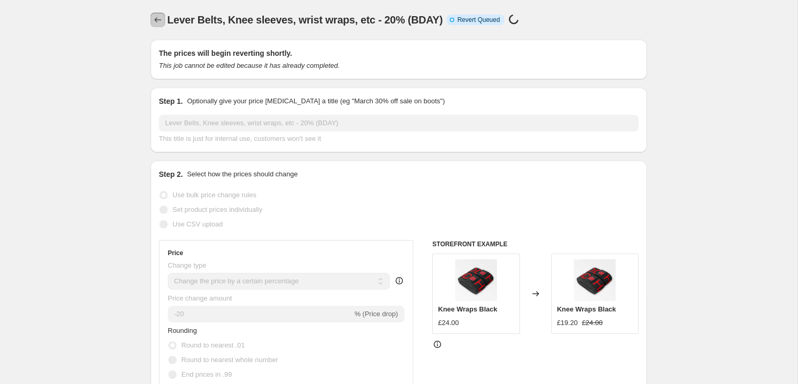
click at [153, 21] on icon "Price change jobs" at bounding box center [158, 20] width 10 height 10
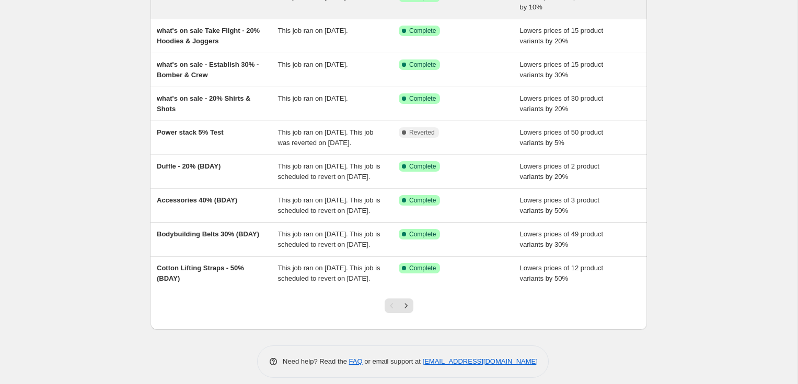
scroll to position [206, 0]
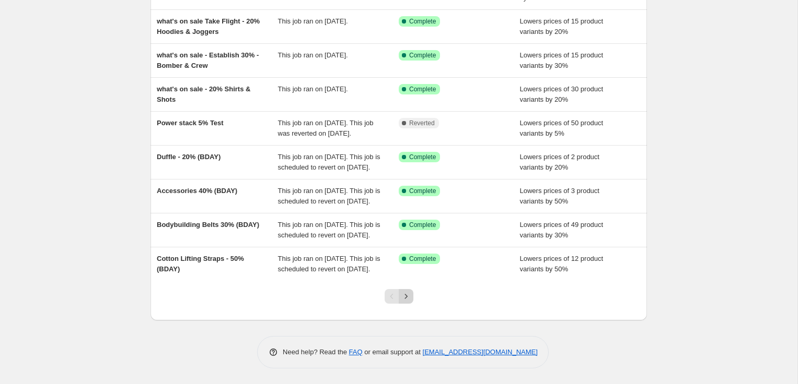
click at [409, 299] on icon "Next" at bounding box center [406, 296] width 10 height 10
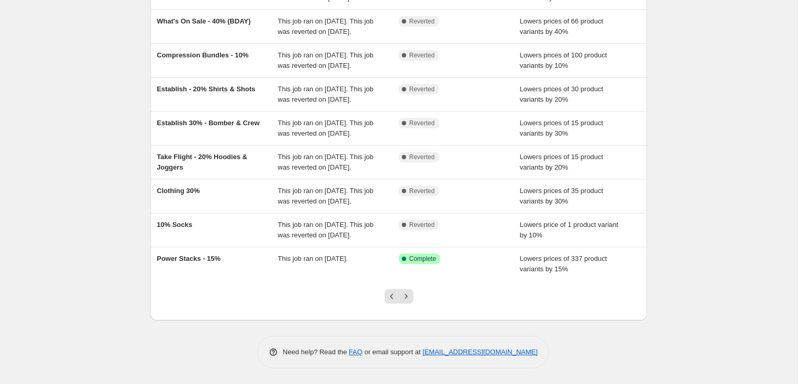
scroll to position [248, 0]
click at [388, 294] on icon "Previous" at bounding box center [391, 296] width 10 height 10
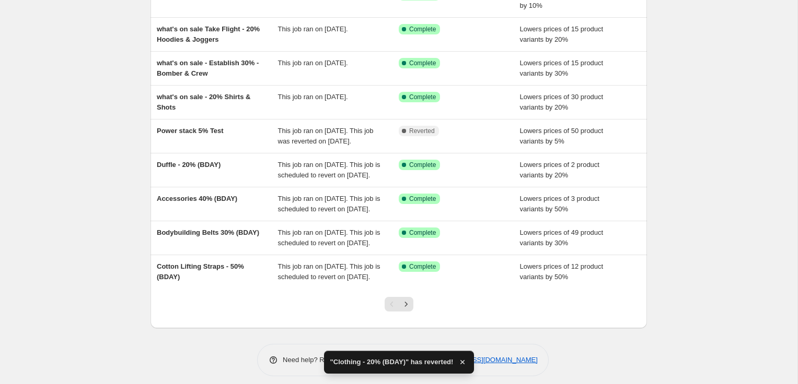
scroll to position [206, 0]
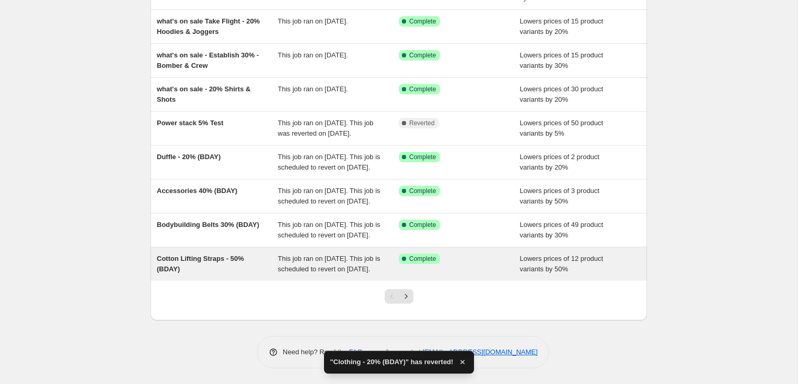
click at [207, 260] on div "Cotton Lifting Straps - 50% (BDAY)" at bounding box center [217, 264] width 121 height 21
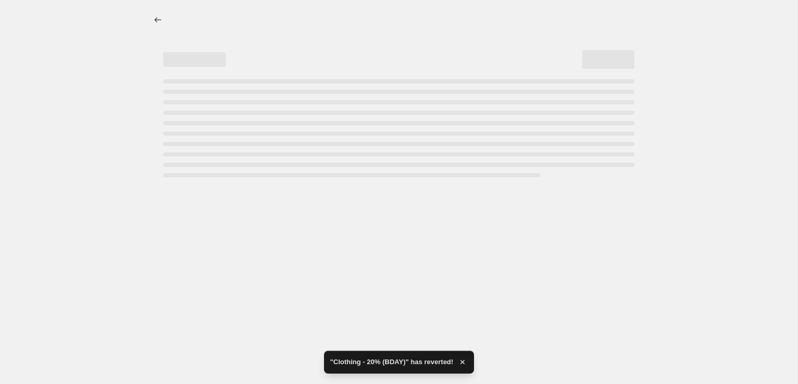
select select "percentage"
select select "collection"
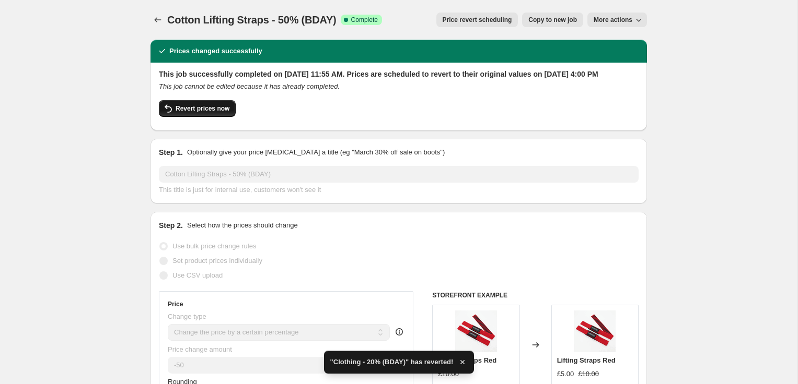
click at [197, 113] on span "Revert prices now" at bounding box center [202, 108] width 54 height 8
checkbox input "false"
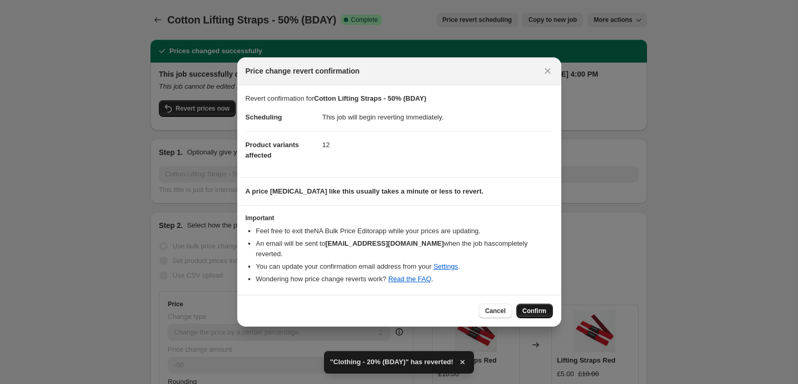
click at [538, 307] on span "Confirm" at bounding box center [534, 311] width 24 height 8
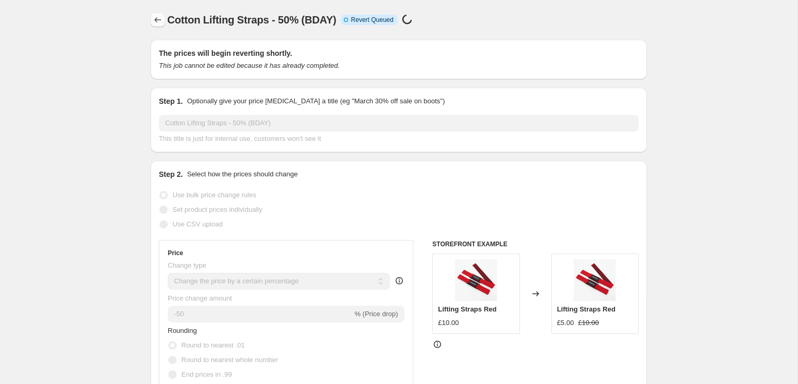
click at [157, 20] on icon "Price change jobs" at bounding box center [158, 20] width 10 height 10
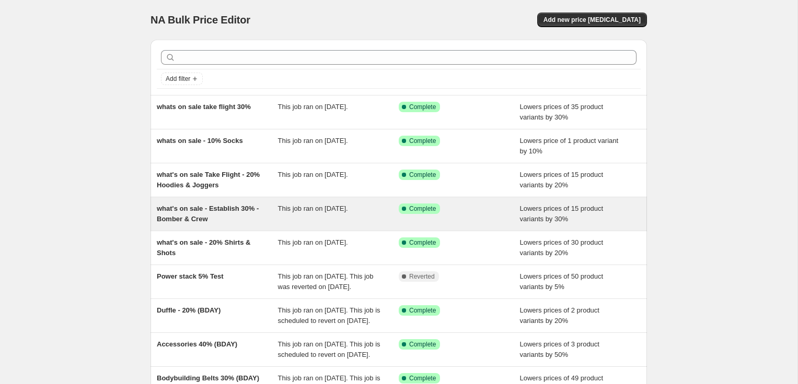
scroll to position [206, 0]
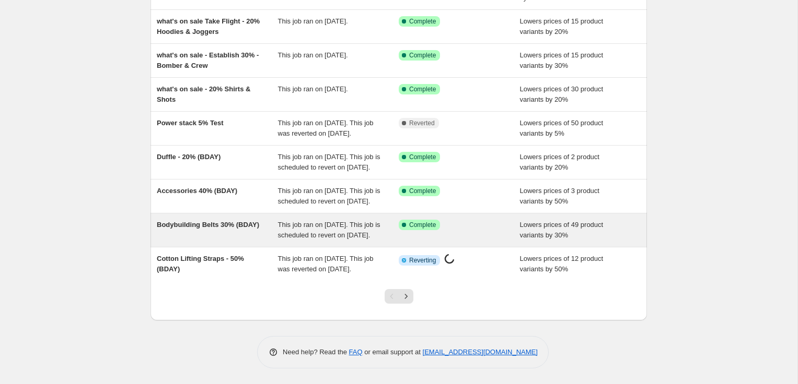
click at [223, 220] on div "Bodybuilding Belts 30% (BDAY)" at bounding box center [217, 230] width 121 height 21
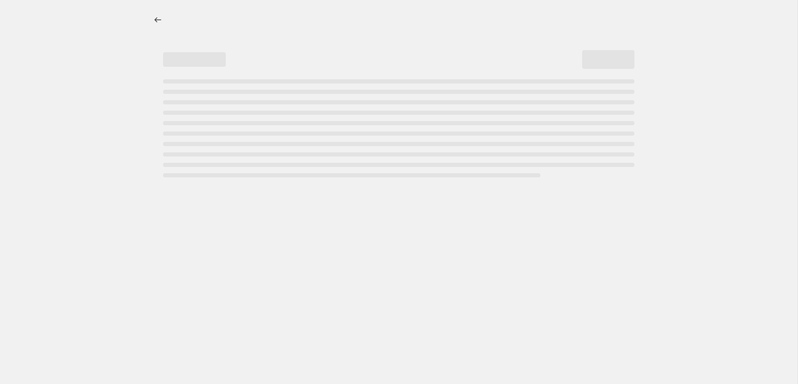
select select "percentage"
select select "collection"
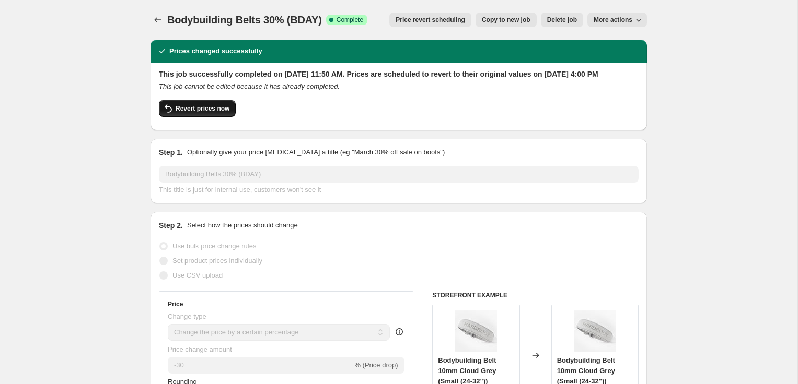
click at [206, 111] on button "Revert prices now" at bounding box center [197, 108] width 77 height 17
checkbox input "false"
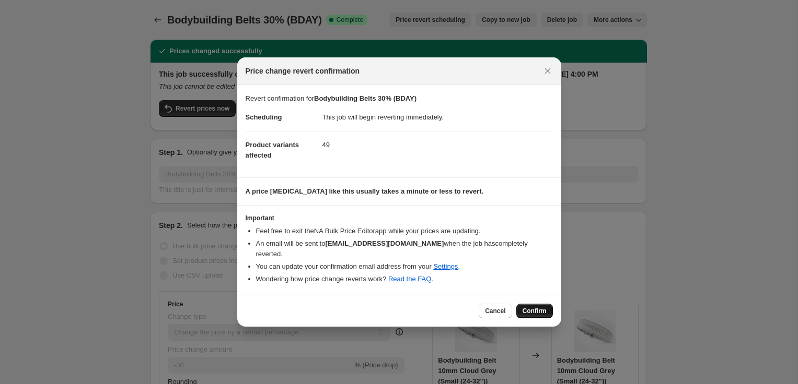
click at [540, 304] on button "Confirm" at bounding box center [534, 311] width 37 height 15
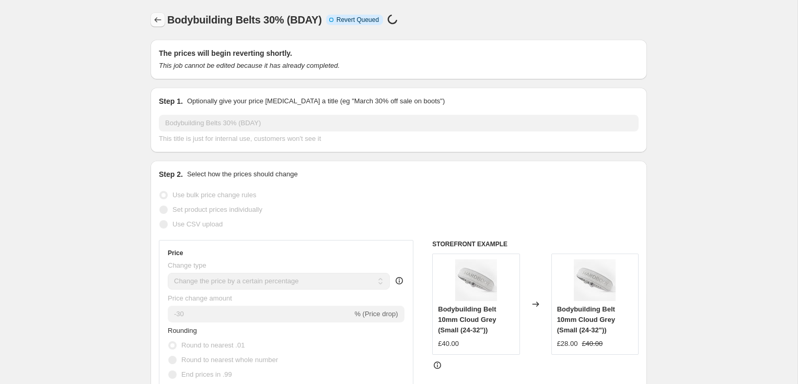
click at [156, 23] on icon "Price change jobs" at bounding box center [158, 20] width 10 height 10
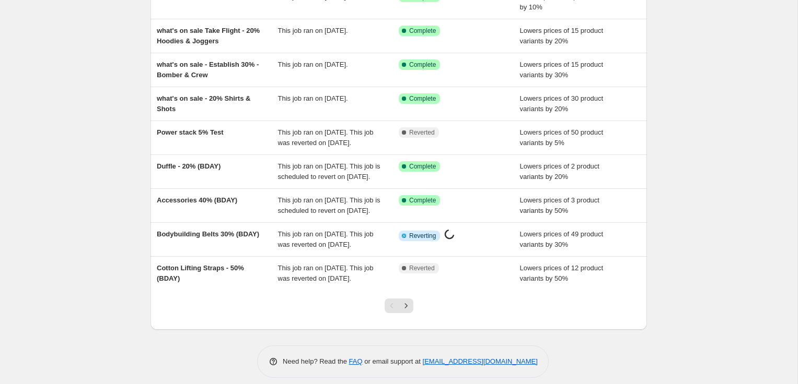
scroll to position [206, 0]
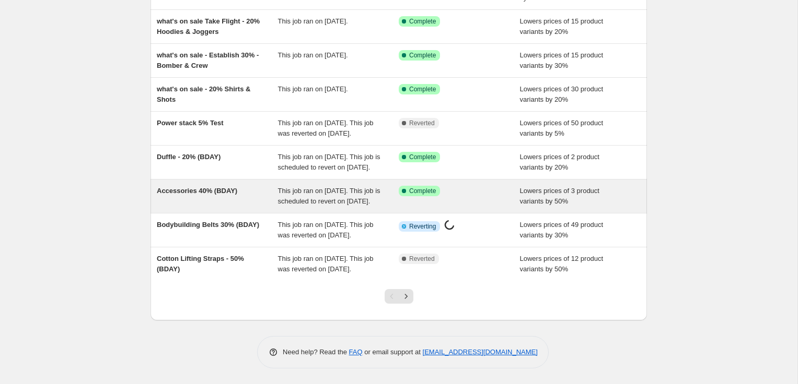
click at [218, 186] on div "Accessories 40% (BDAY)" at bounding box center [217, 196] width 121 height 21
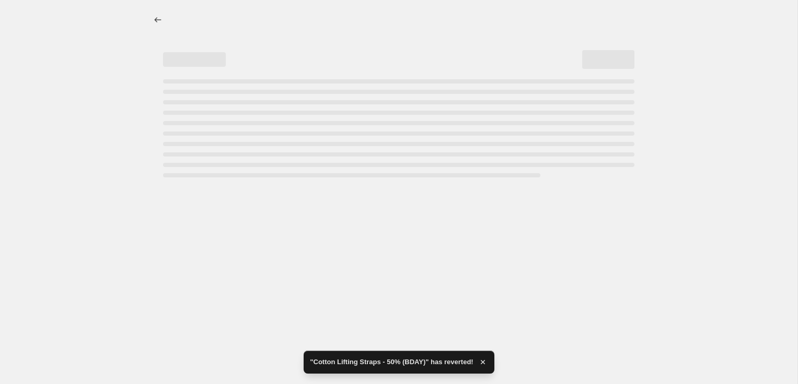
select select "percentage"
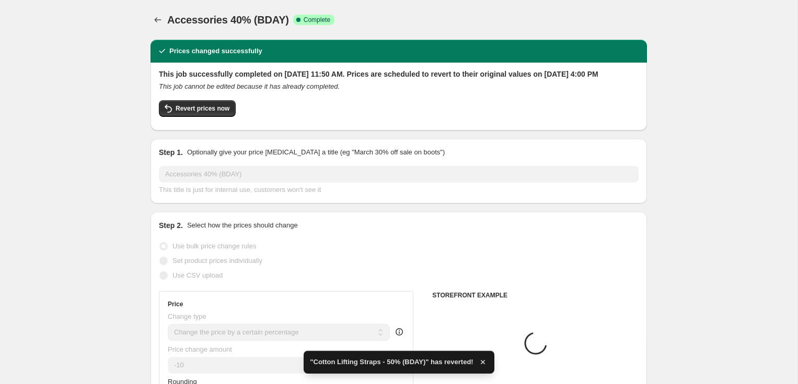
type input "Accessories 40% (BDAY)"
radio input "false"
radio input "true"
radio input "false"
radio input "true"
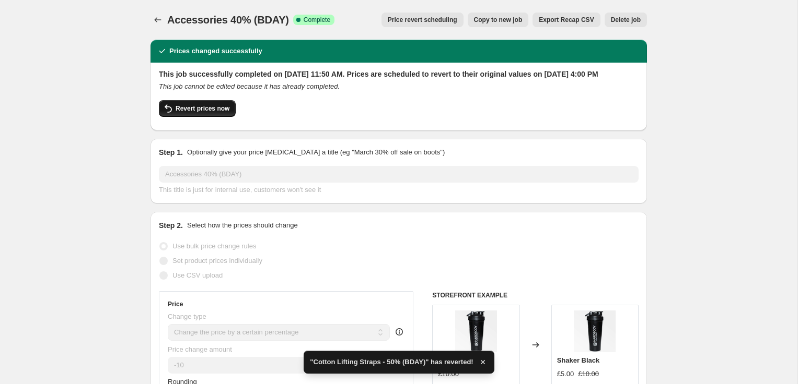
click at [203, 115] on button "Revert prices now" at bounding box center [197, 108] width 77 height 17
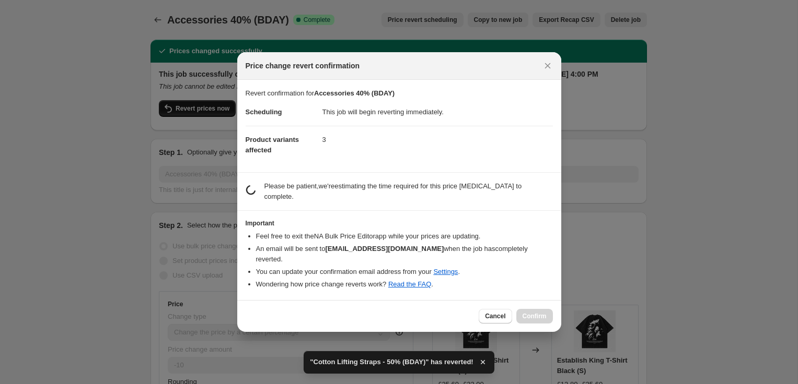
checkbox input "false"
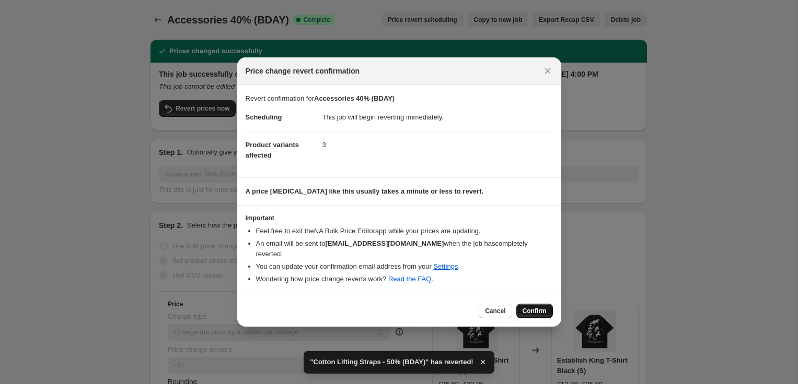
click at [538, 307] on span "Confirm" at bounding box center [534, 311] width 24 height 8
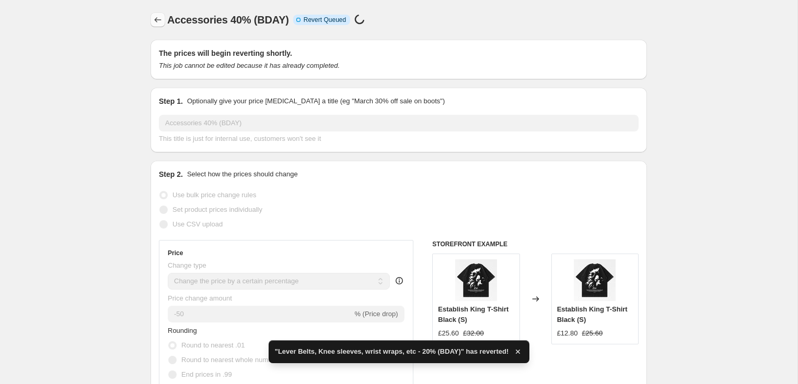
click at [158, 24] on icon "Price change jobs" at bounding box center [158, 20] width 10 height 10
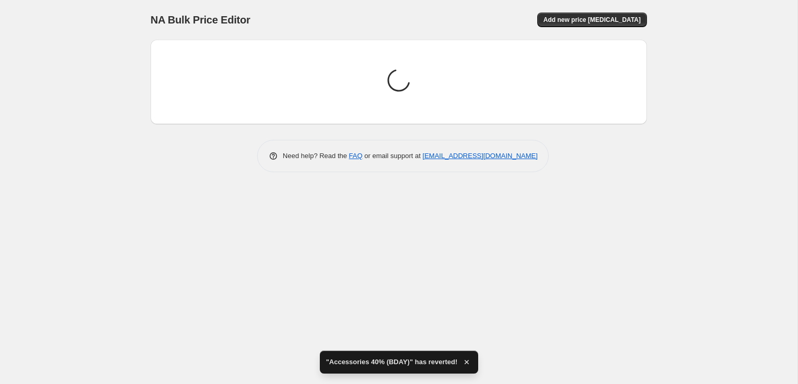
click at [467, 365] on icon "button" at bounding box center [466, 362] width 10 height 10
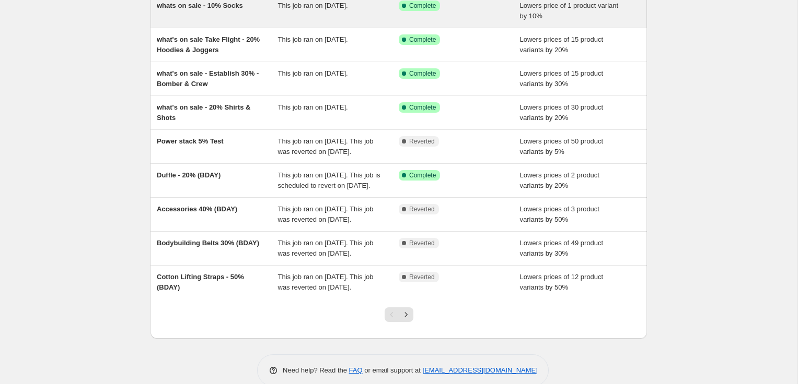
scroll to position [149, 0]
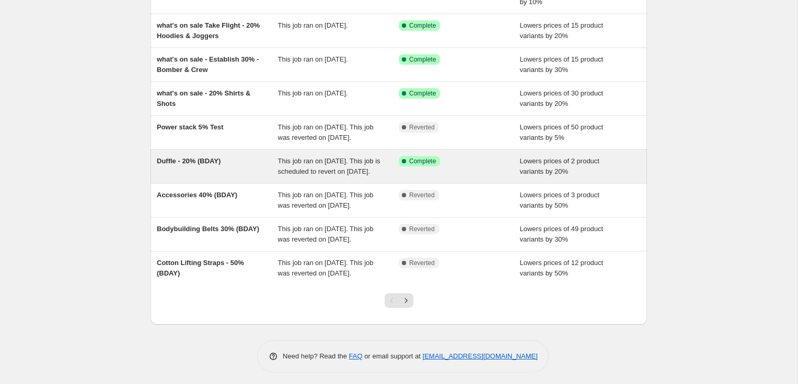
click at [182, 164] on div "Duffle - 20% (BDAY) This job ran on September 29, 2025. This job is scheduled t…" at bounding box center [398, 166] width 496 height 33
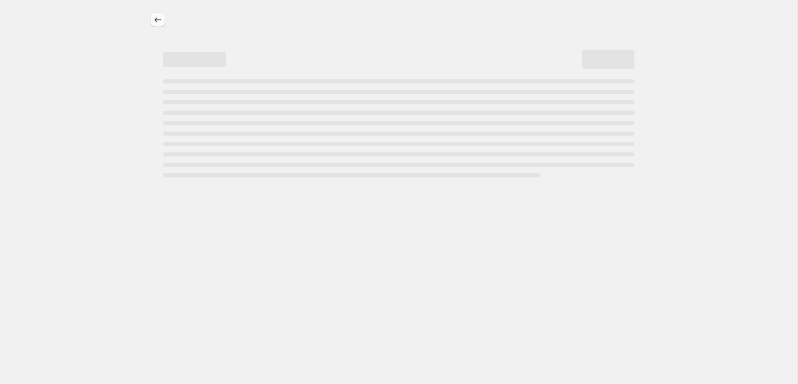
select select "percentage"
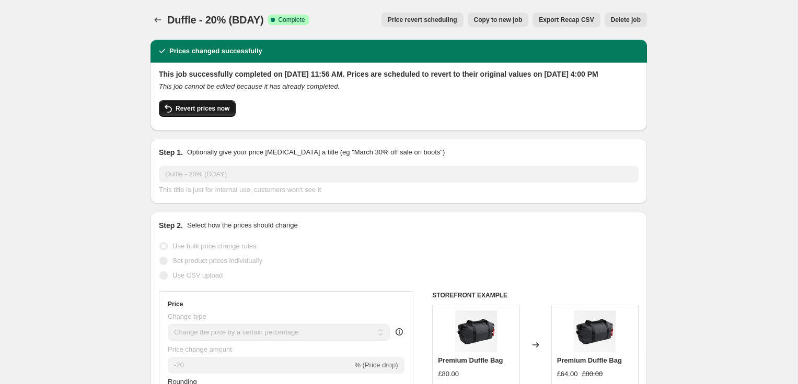
click at [194, 113] on span "Revert prices now" at bounding box center [202, 108] width 54 height 8
checkbox input "false"
